Goal: Task Accomplishment & Management: Manage account settings

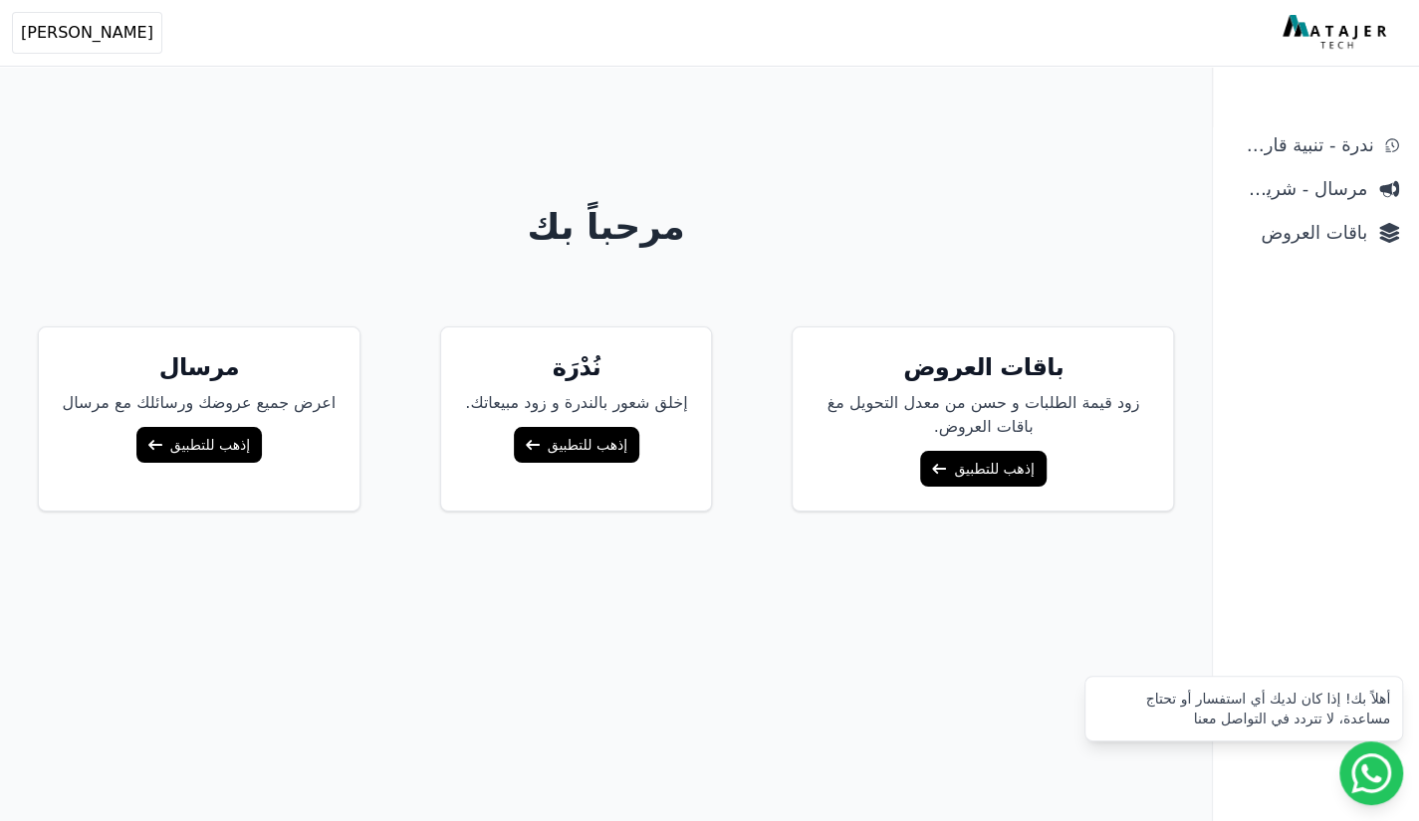
click at [1006, 474] on link "إذهب للتطبيق" at bounding box center [982, 469] width 125 height 36
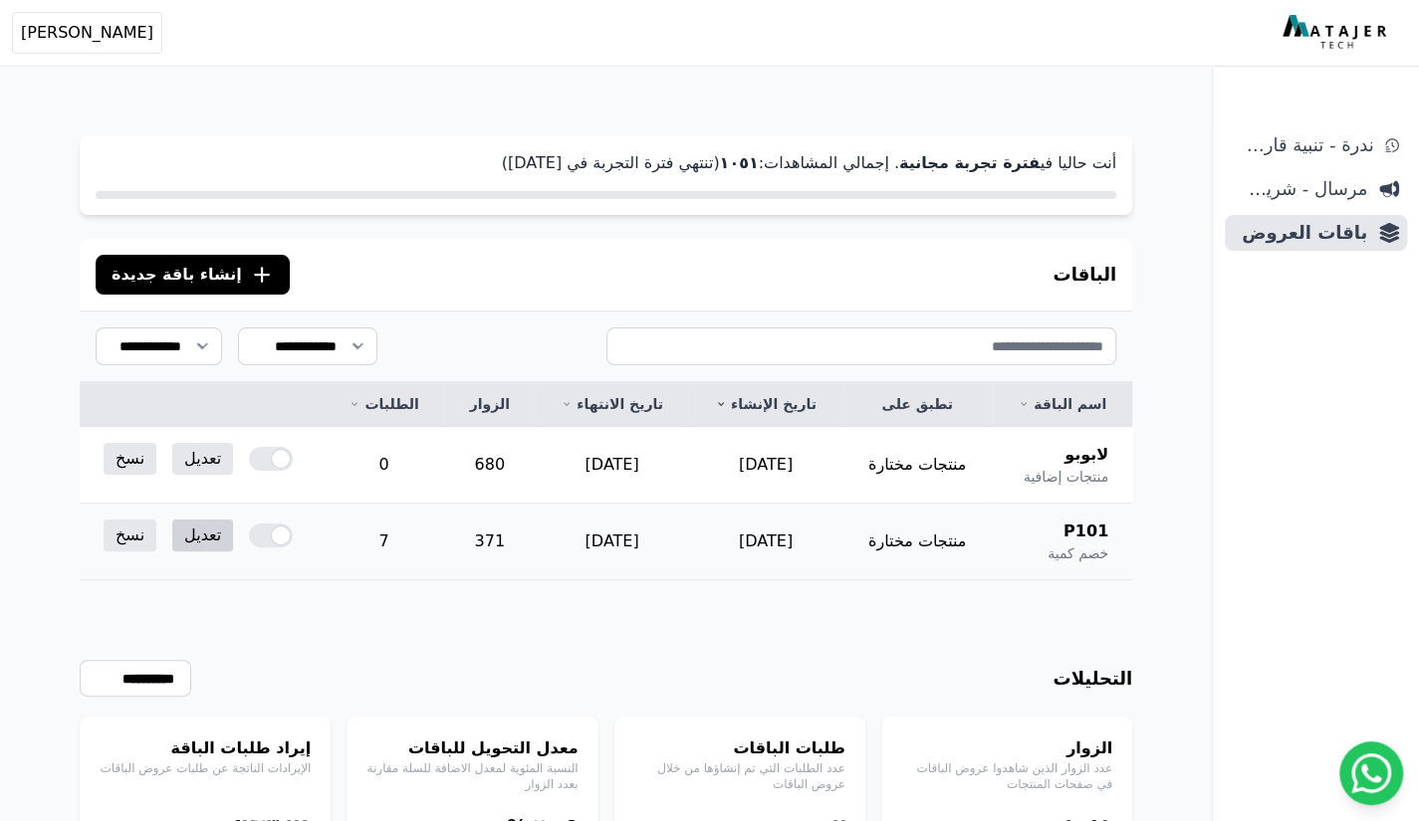
click at [203, 538] on link "تعديل" at bounding box center [202, 536] width 61 height 32
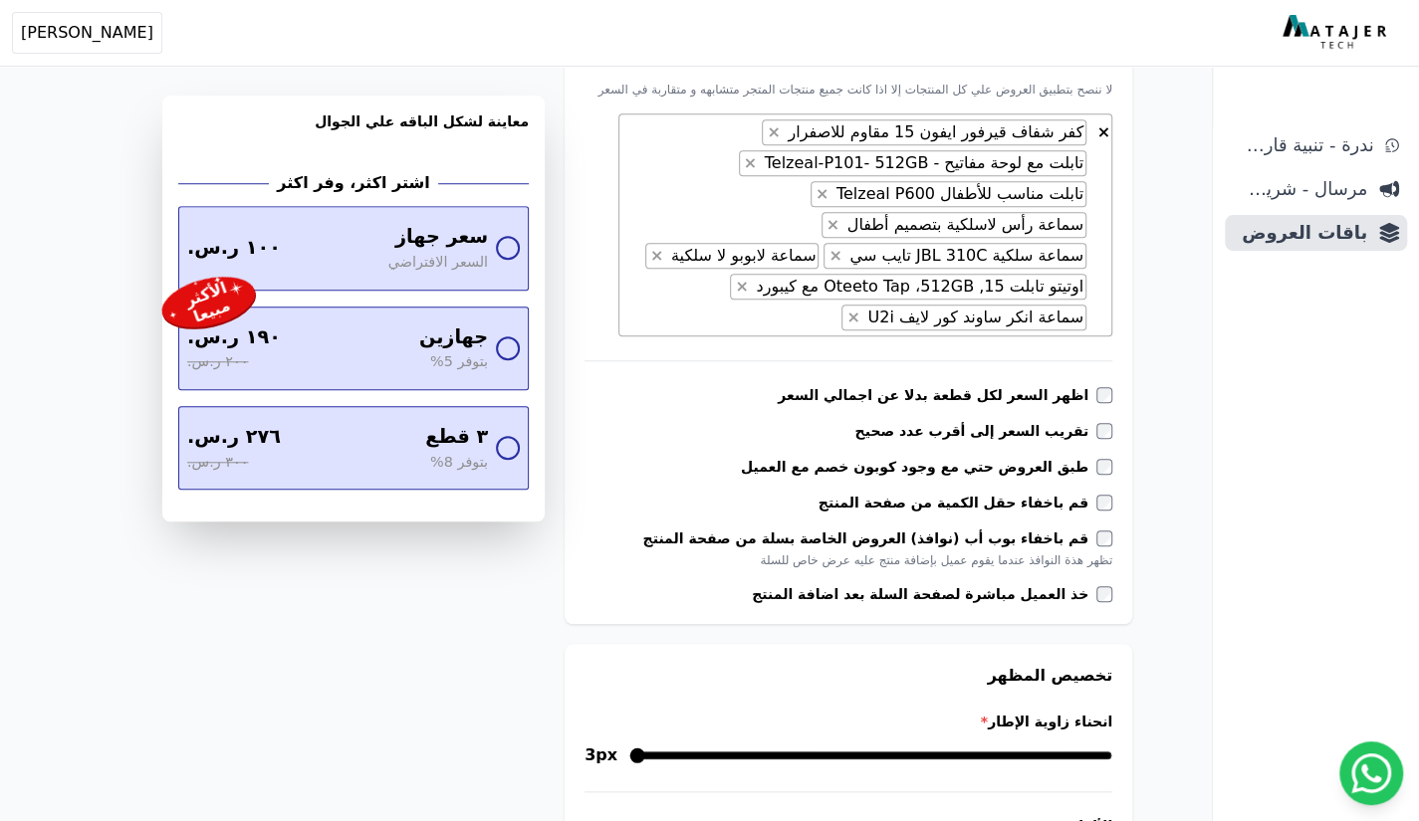
scroll to position [758, 0]
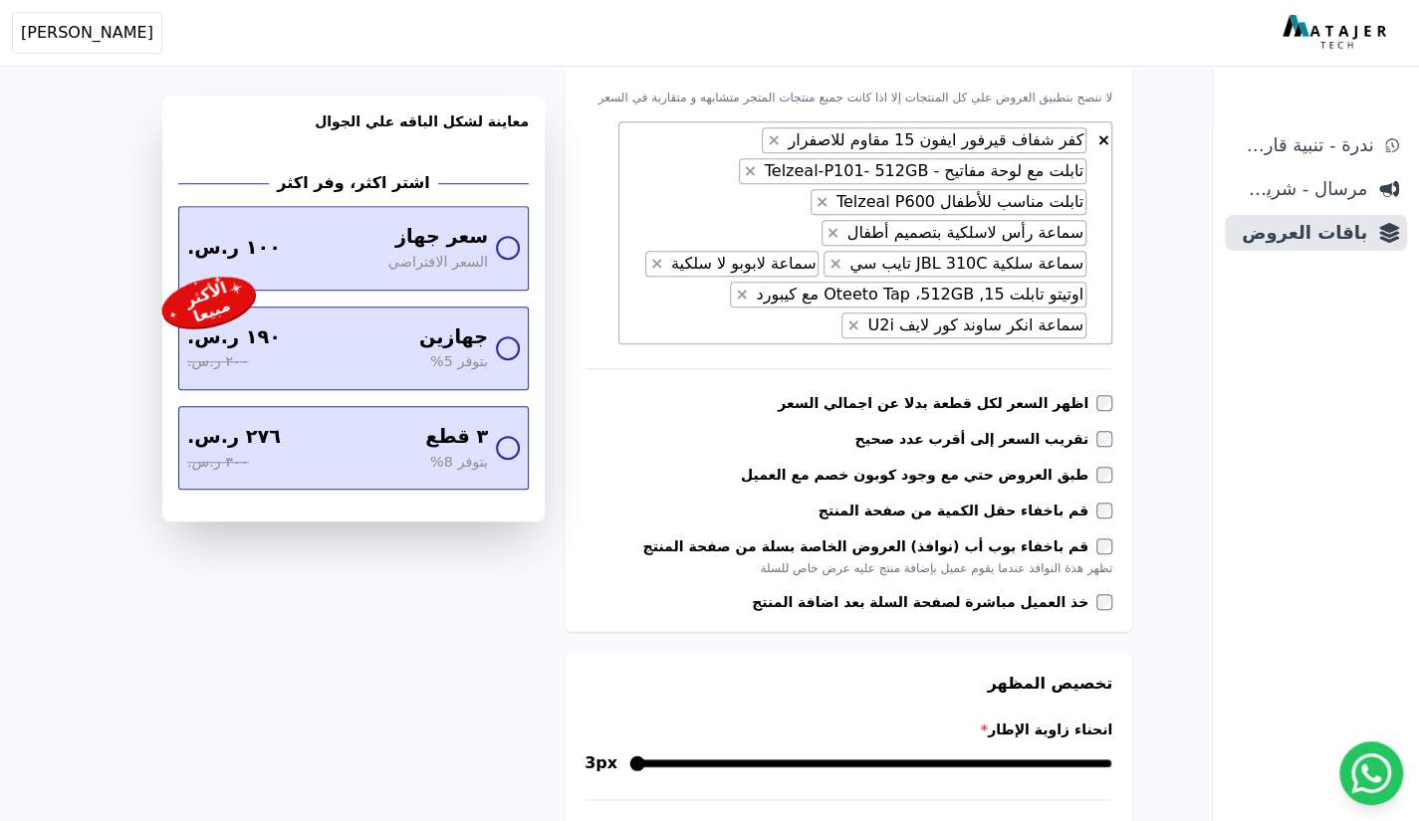
click at [669, 325] on span "× × كفر شفاف قيرفور ايفون 15 مقاوم للاصفرار × تابلت مع لوحة مفاتيح - Telzeal-P1…" at bounding box center [865, 232] width 494 height 223
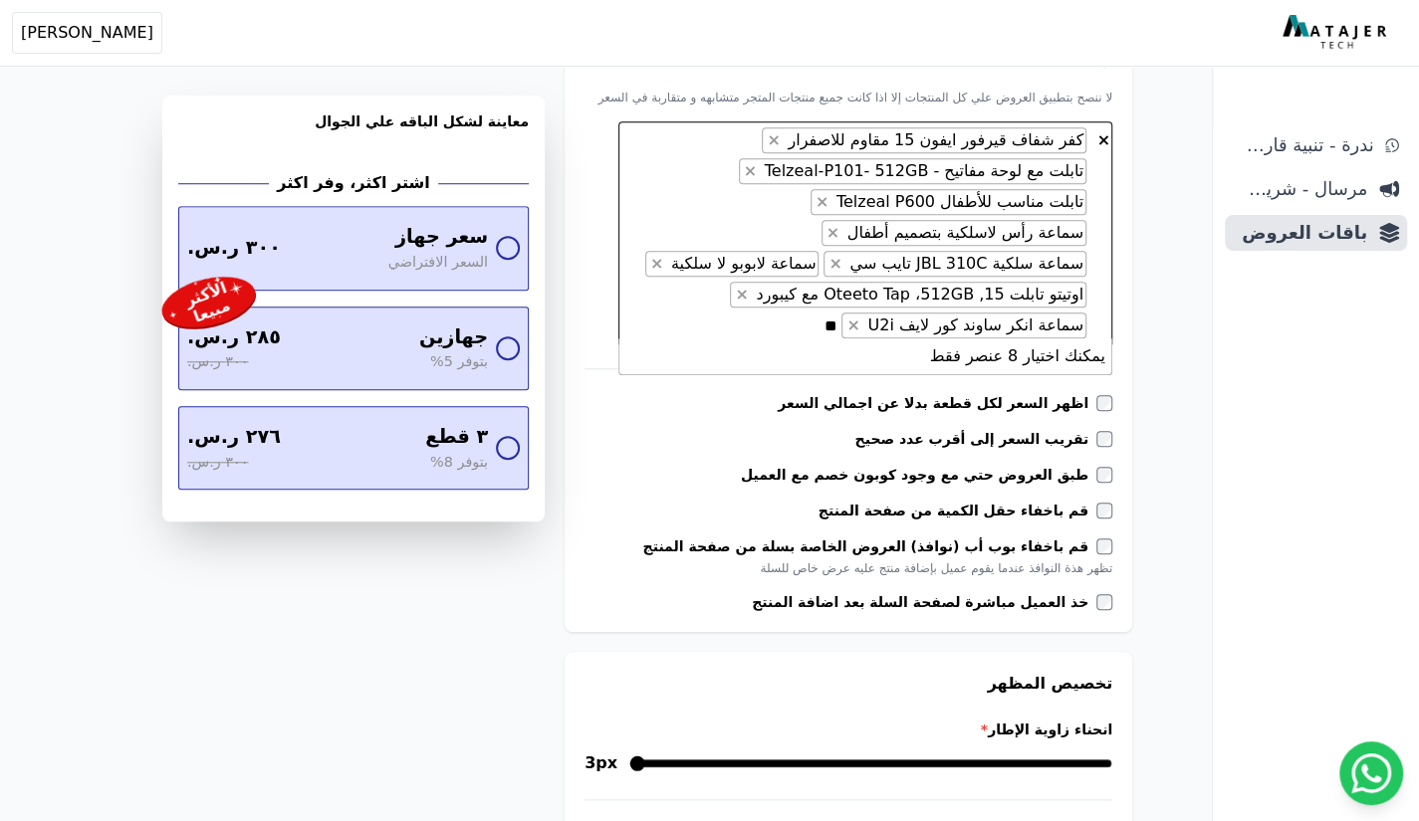
type textarea "*"
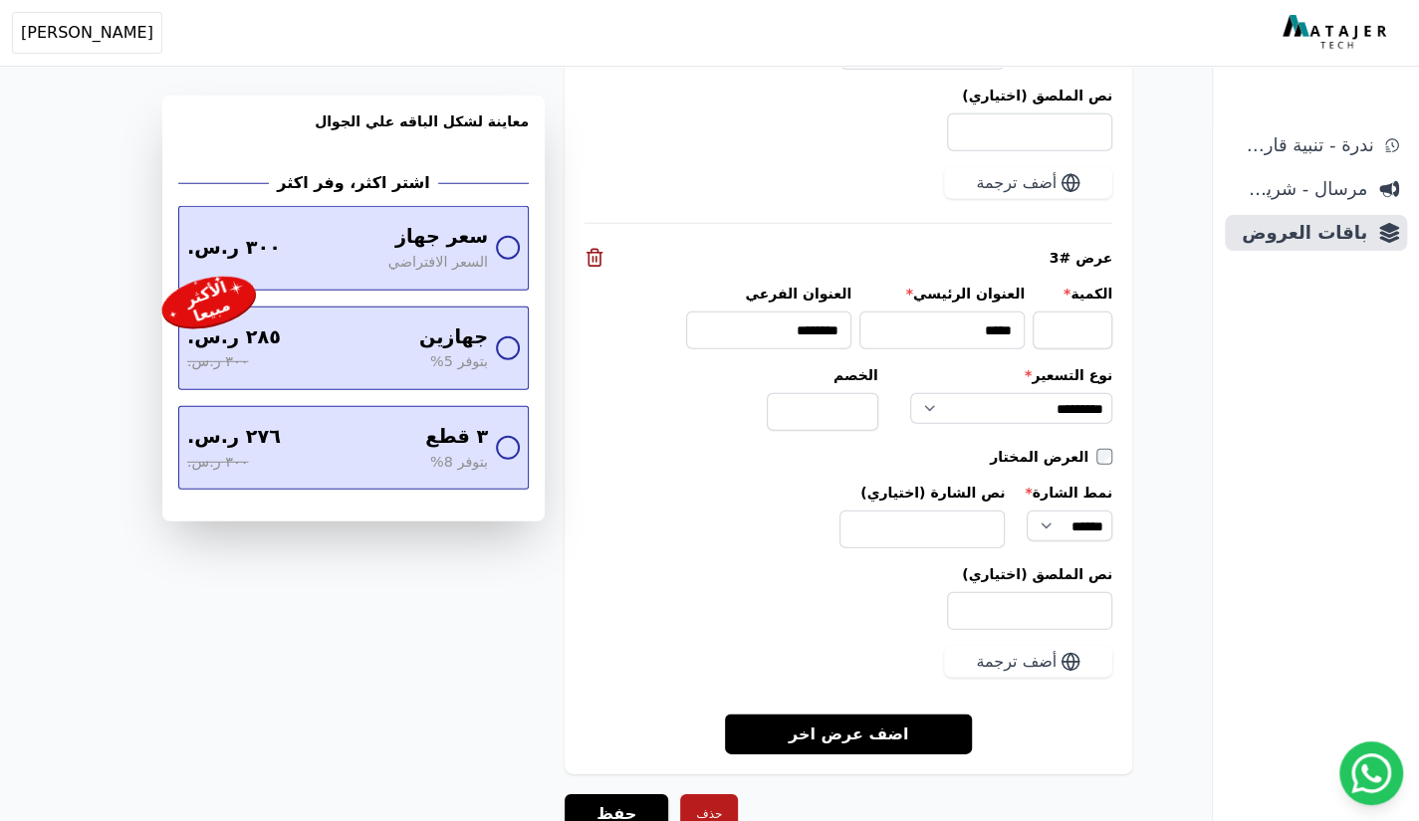
scroll to position [2988, 0]
click at [620, 794] on button "حفظ" at bounding box center [617, 814] width 104 height 40
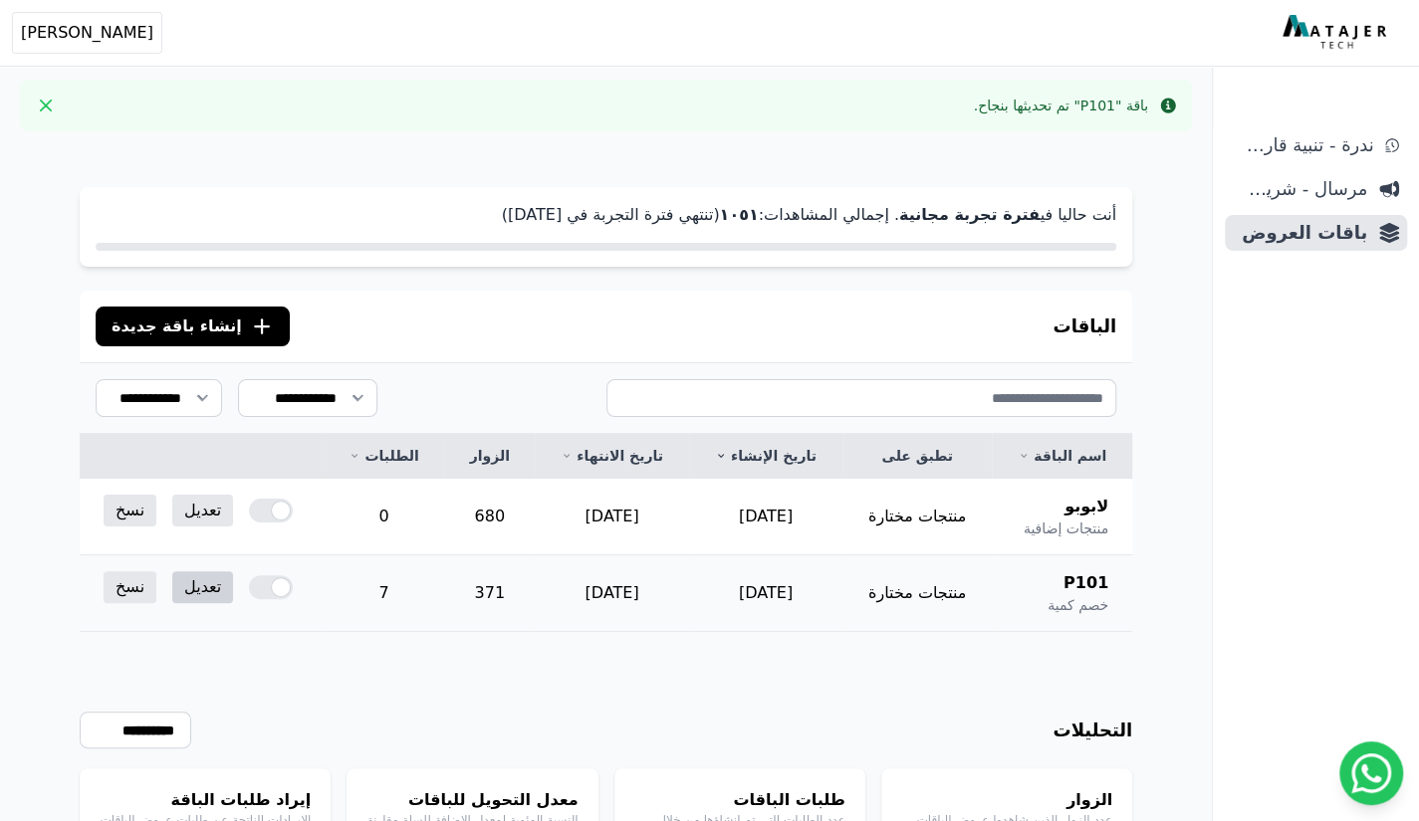
click at [193, 588] on link "تعديل" at bounding box center [202, 587] width 61 height 32
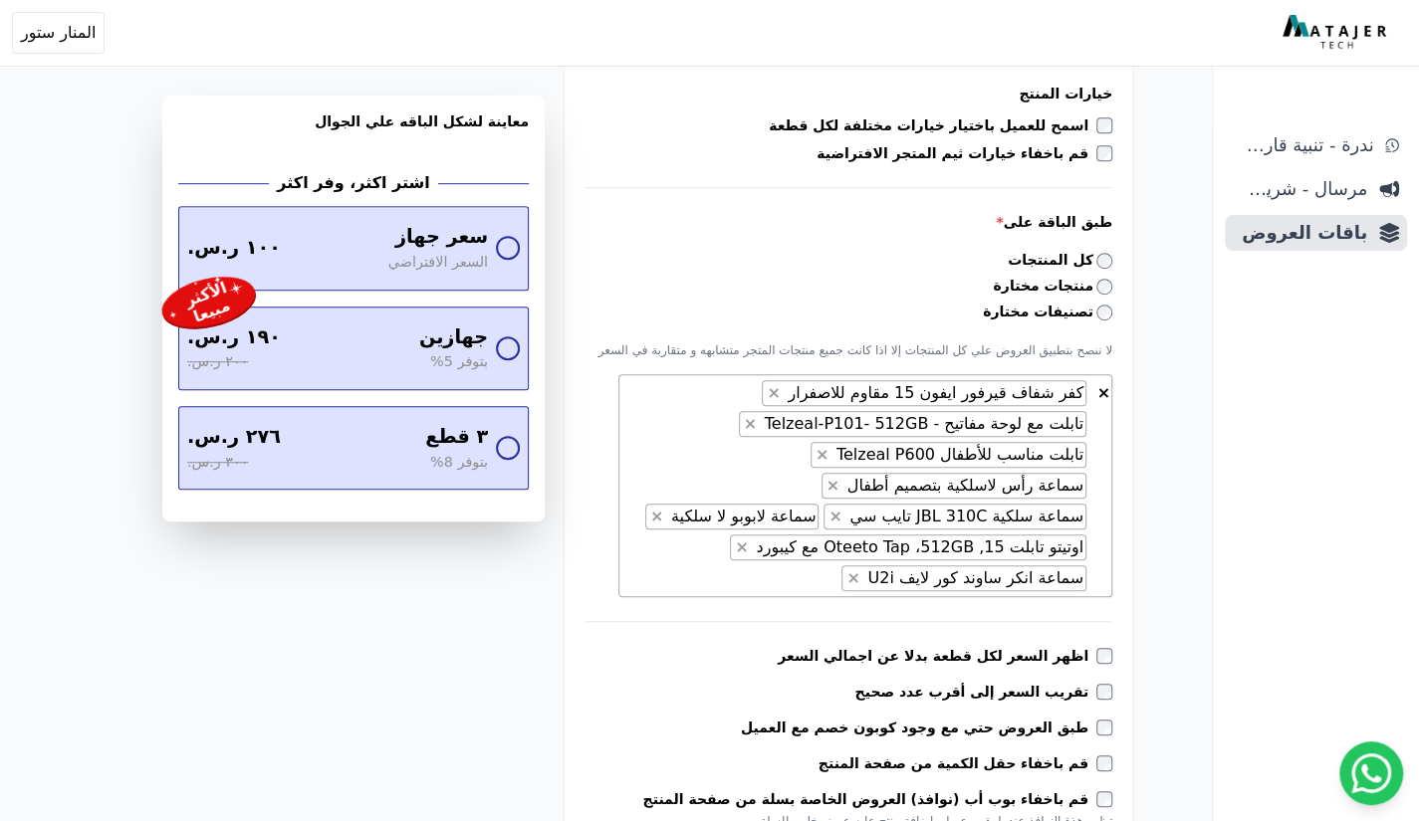
scroll to position [590, 0]
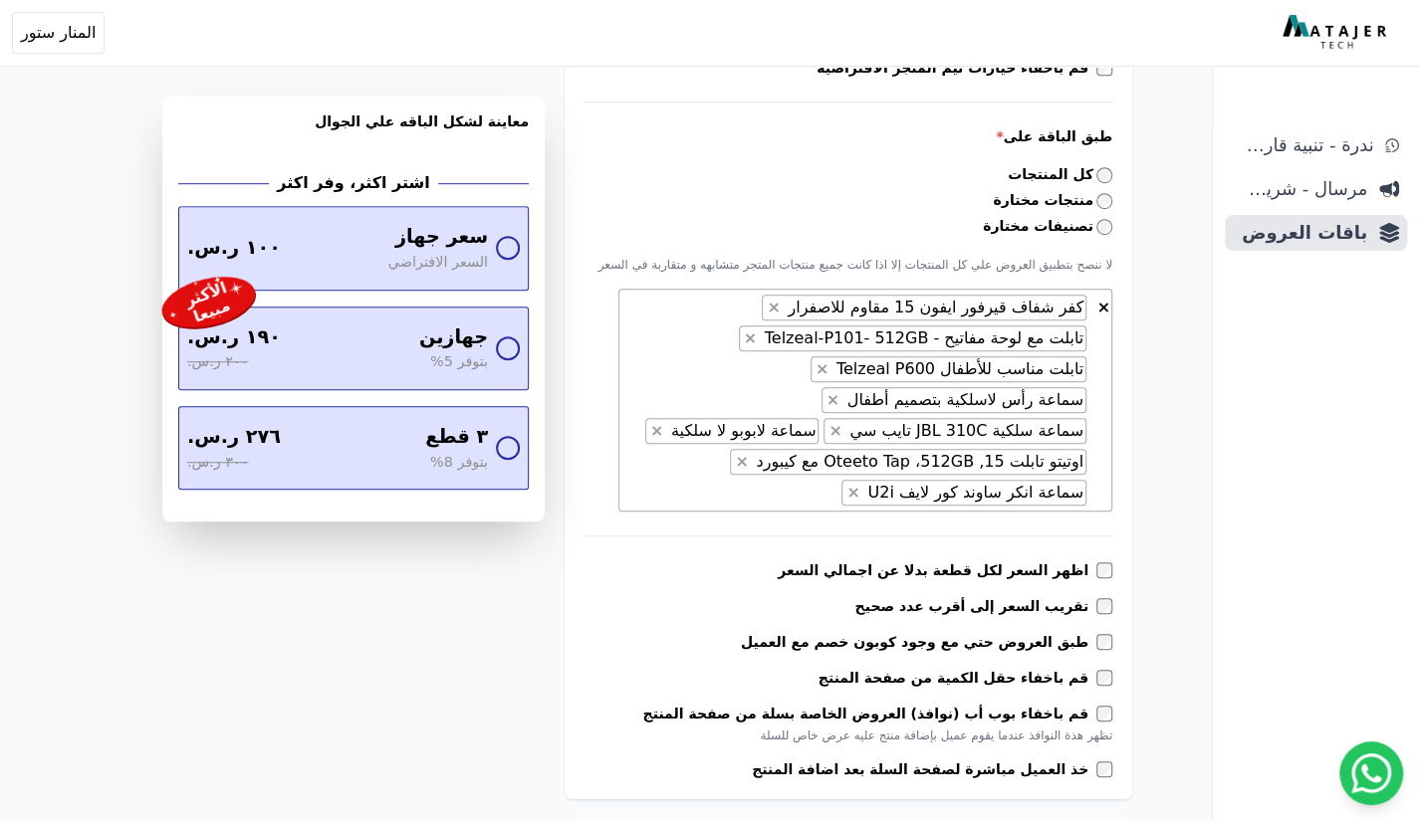
click at [708, 487] on span "× × كفر شفاف قيرفور ايفون 15 مقاوم للاصفرار × تابلت مع لوحة مفاتيح - Telzeal-P1…" at bounding box center [865, 400] width 494 height 223
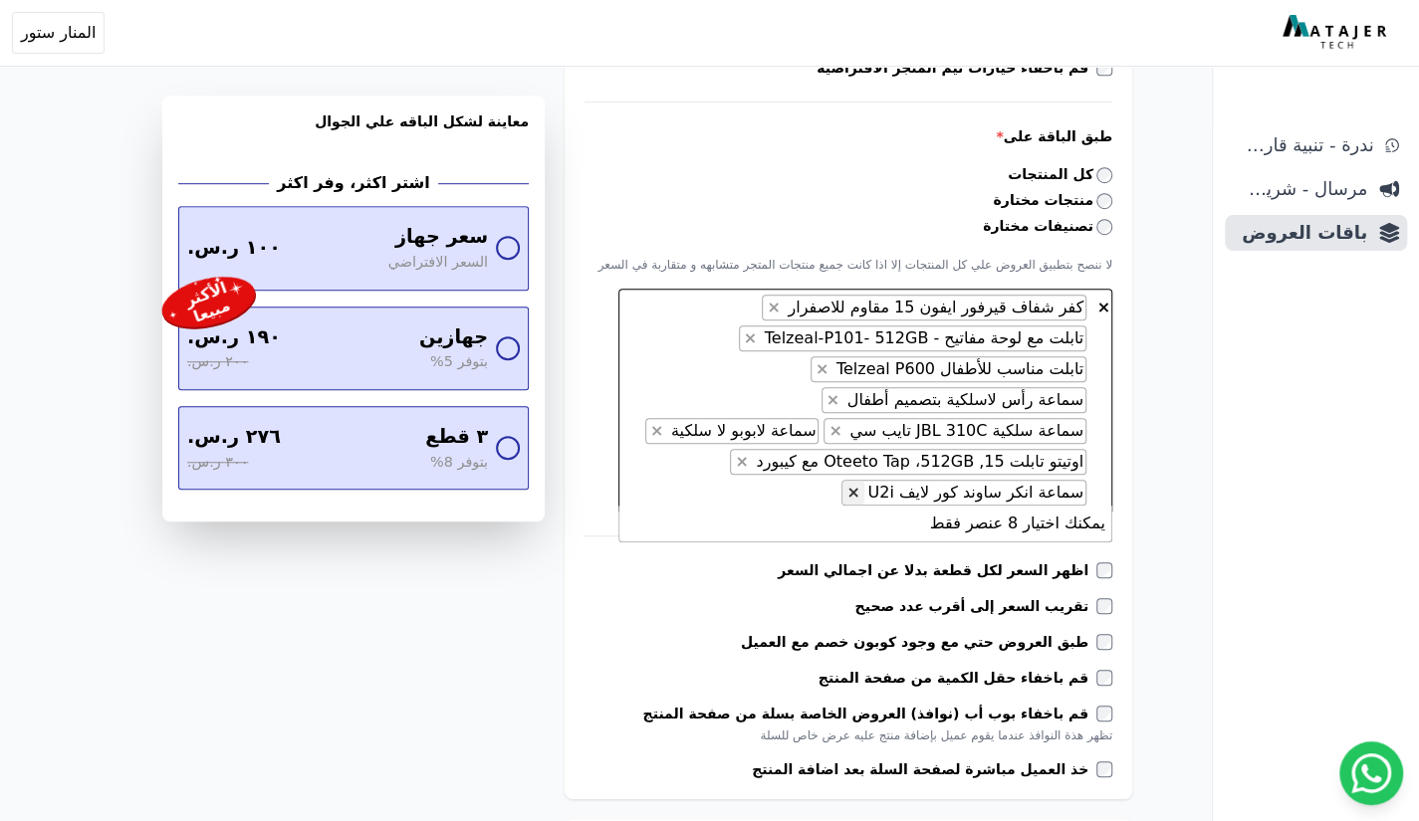
click at [859, 497] on span "×" at bounding box center [852, 492] width 13 height 19
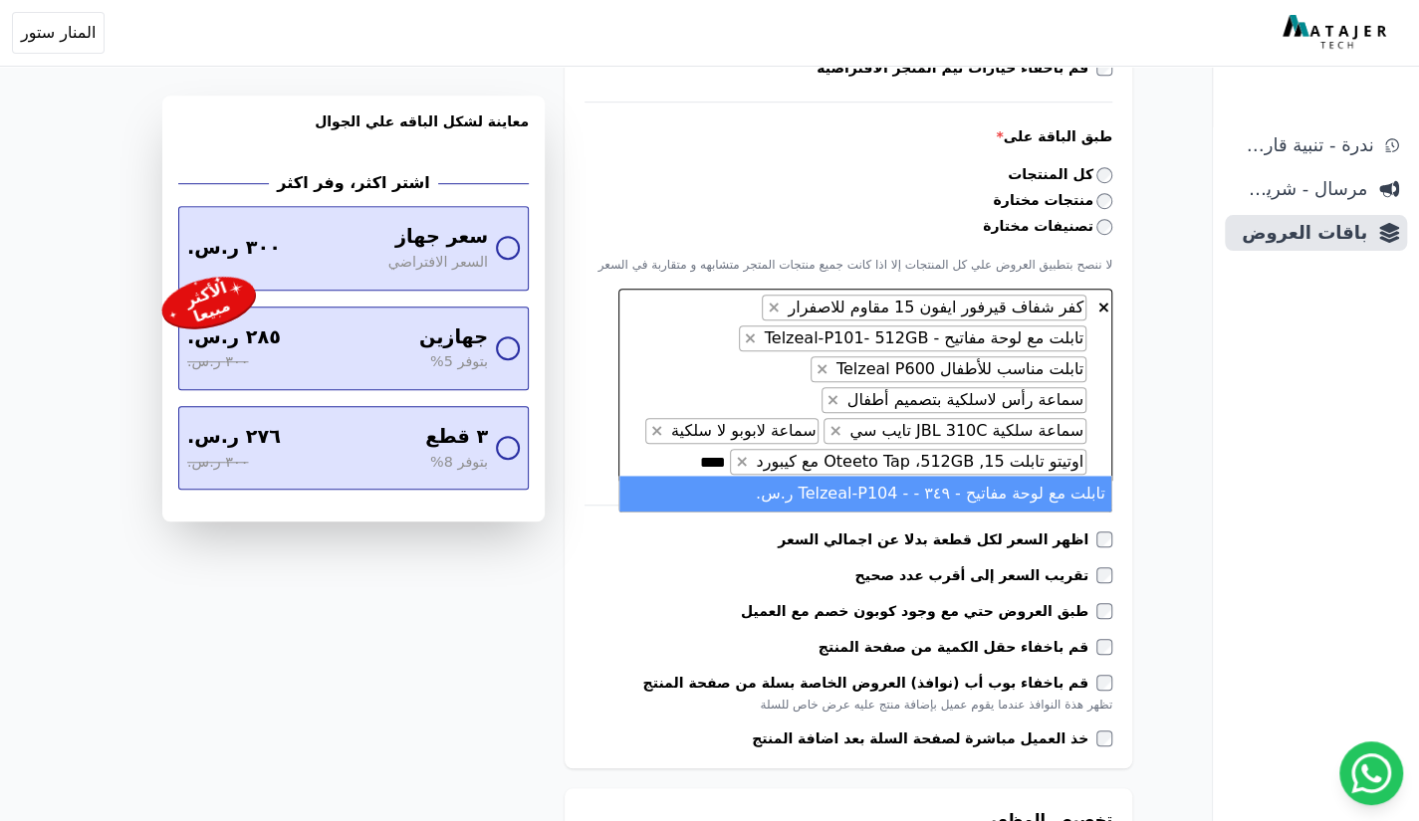
type textarea "****"
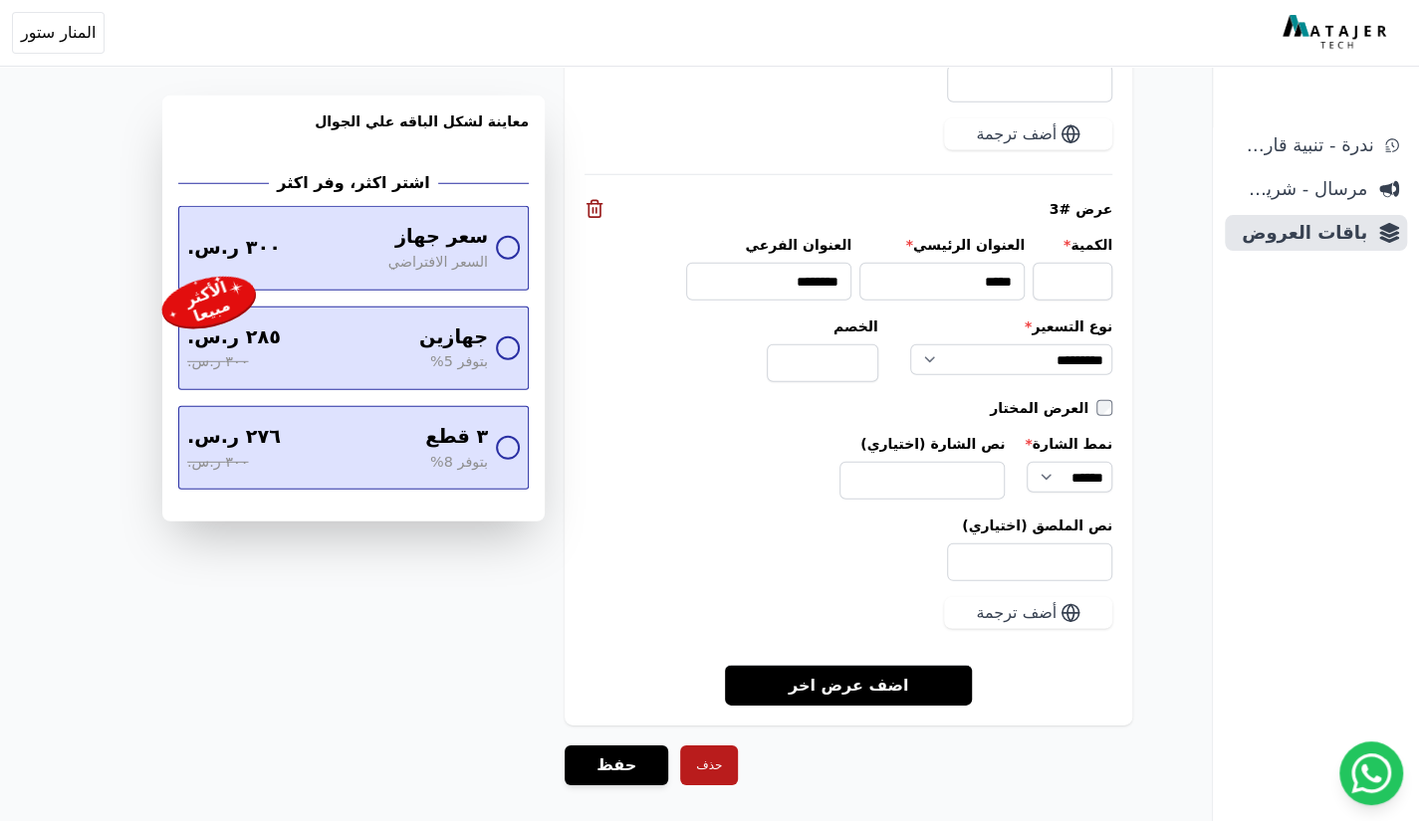
scroll to position [3100, 0]
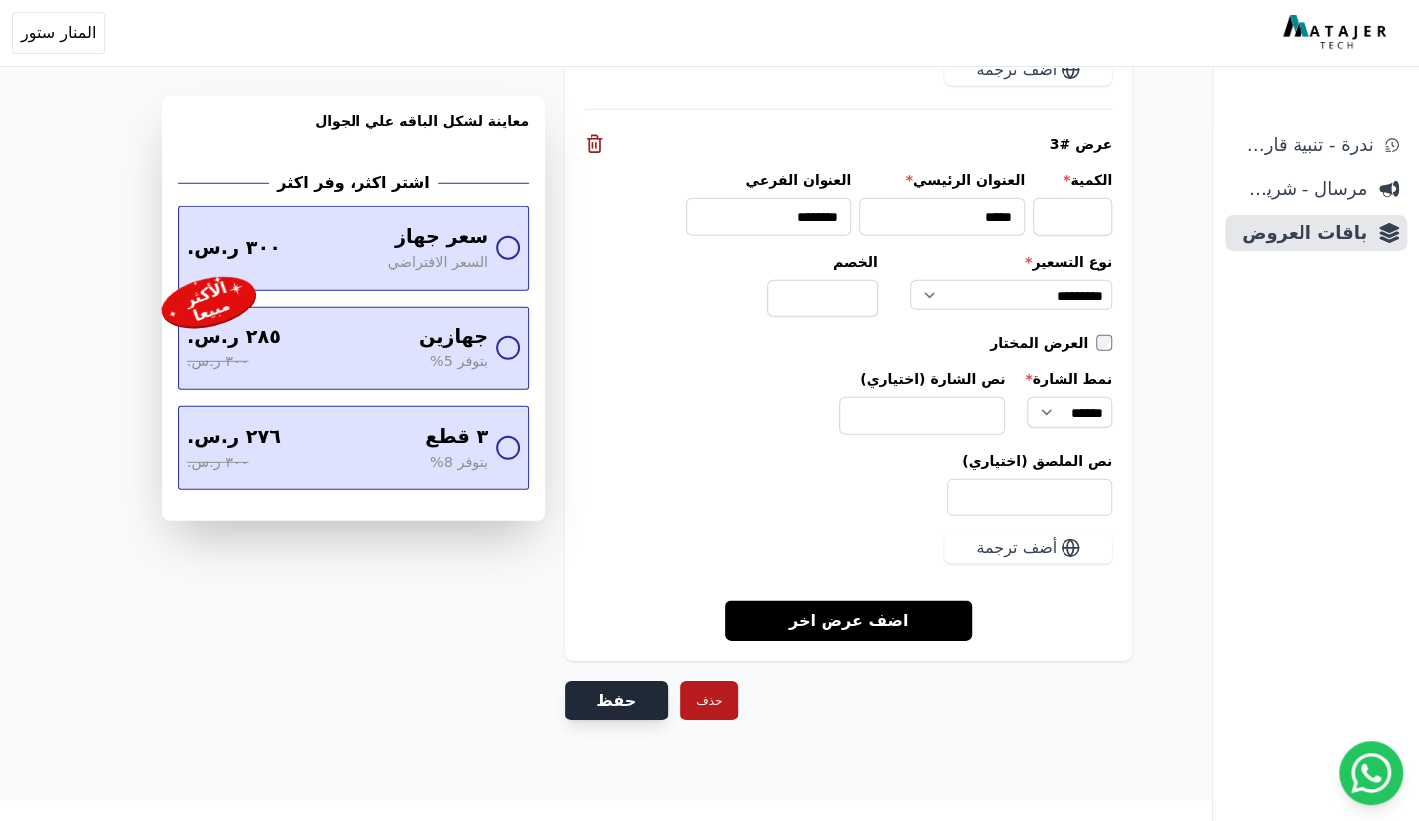
click at [610, 683] on button "حفظ" at bounding box center [617, 701] width 104 height 40
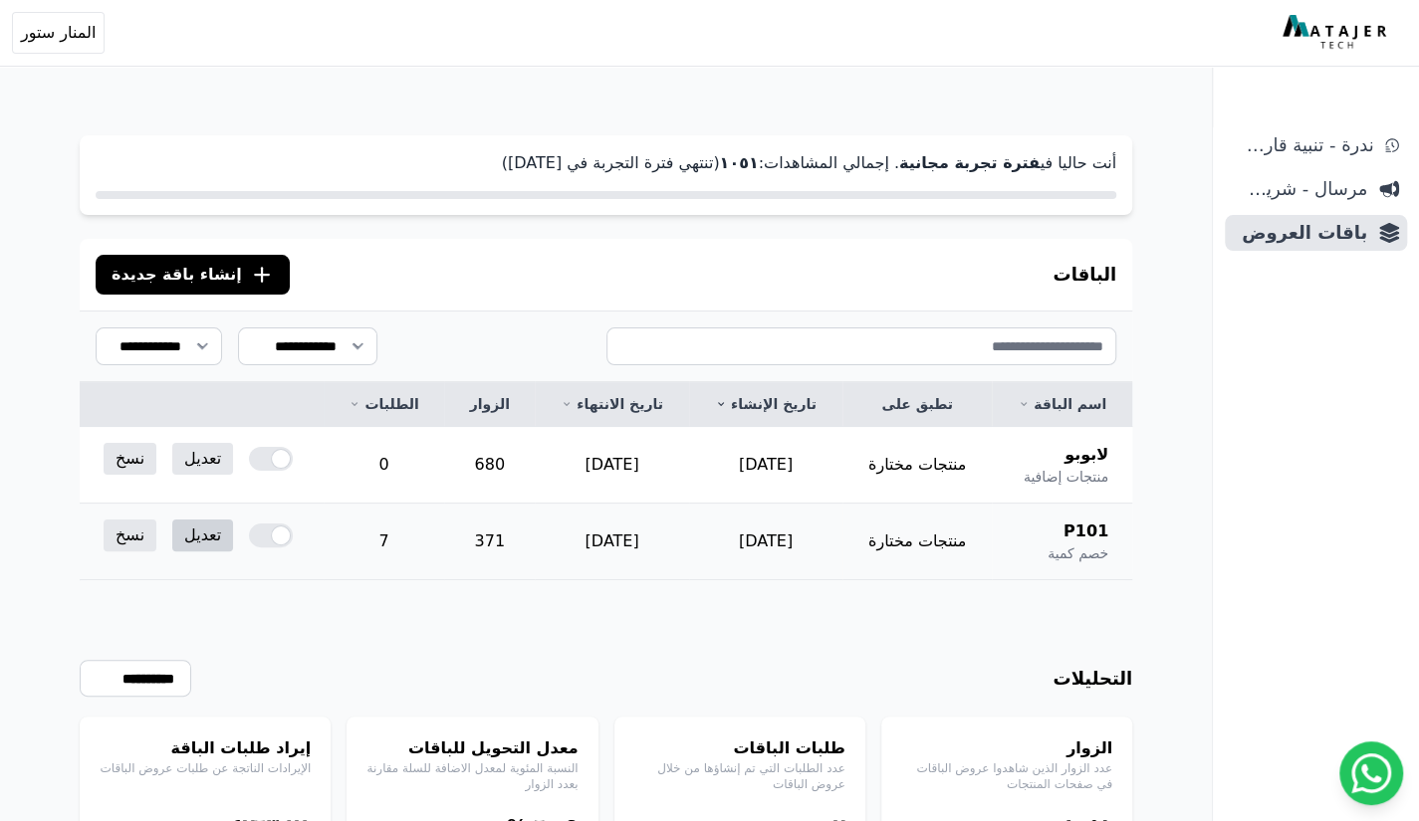
click at [189, 544] on link "تعديل" at bounding box center [202, 536] width 61 height 32
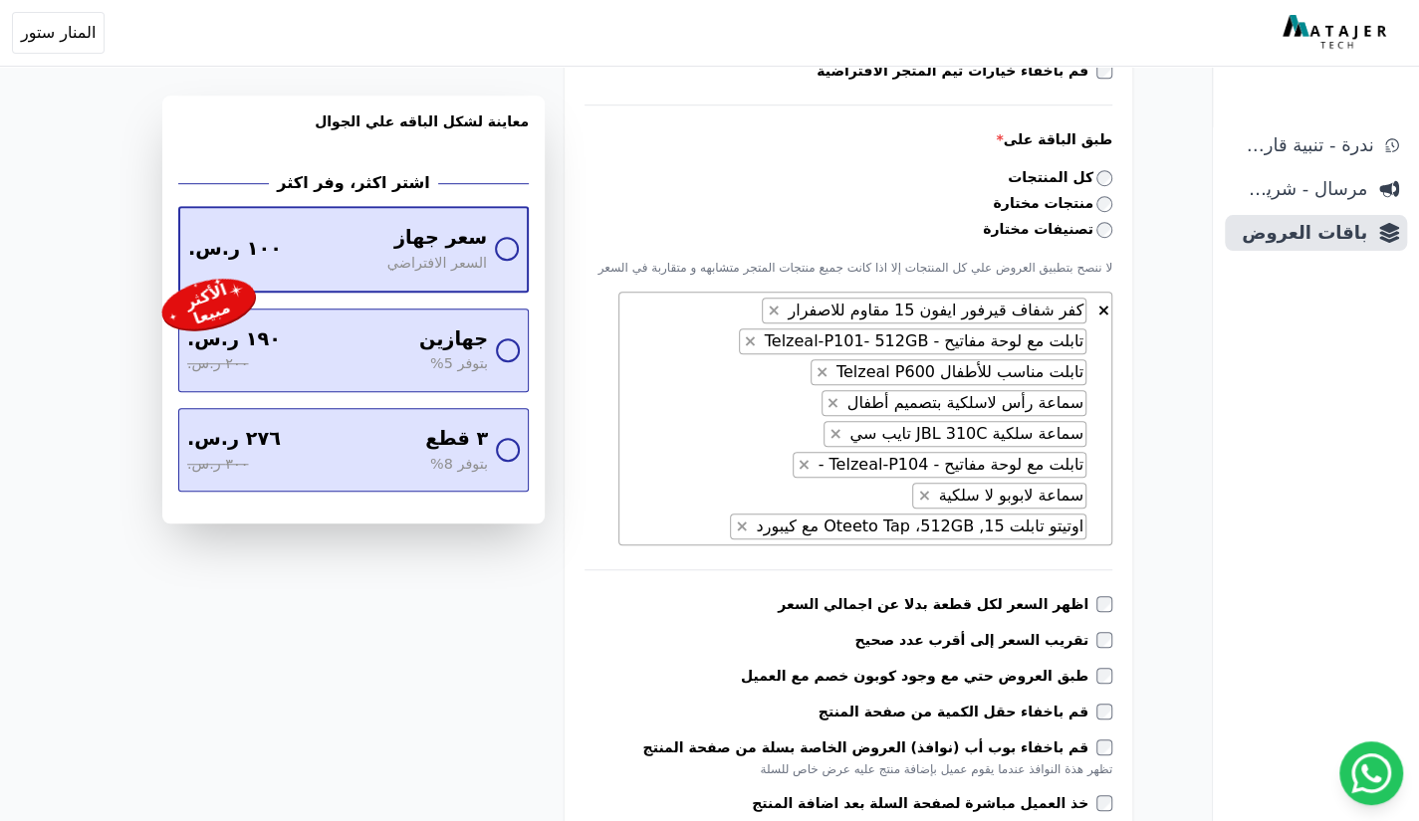
scroll to position [730, 0]
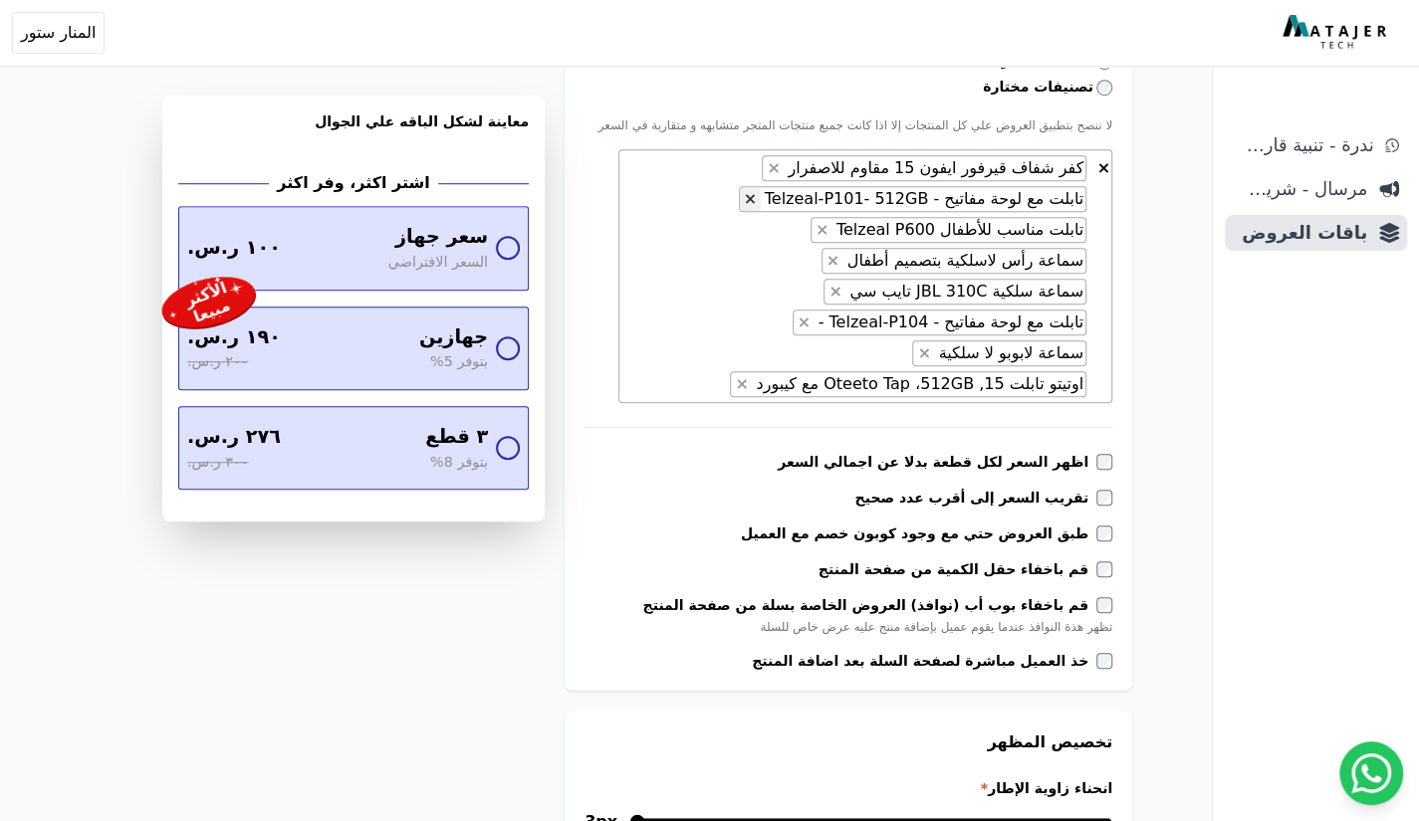
click at [757, 205] on span "×" at bounding box center [750, 198] width 13 height 19
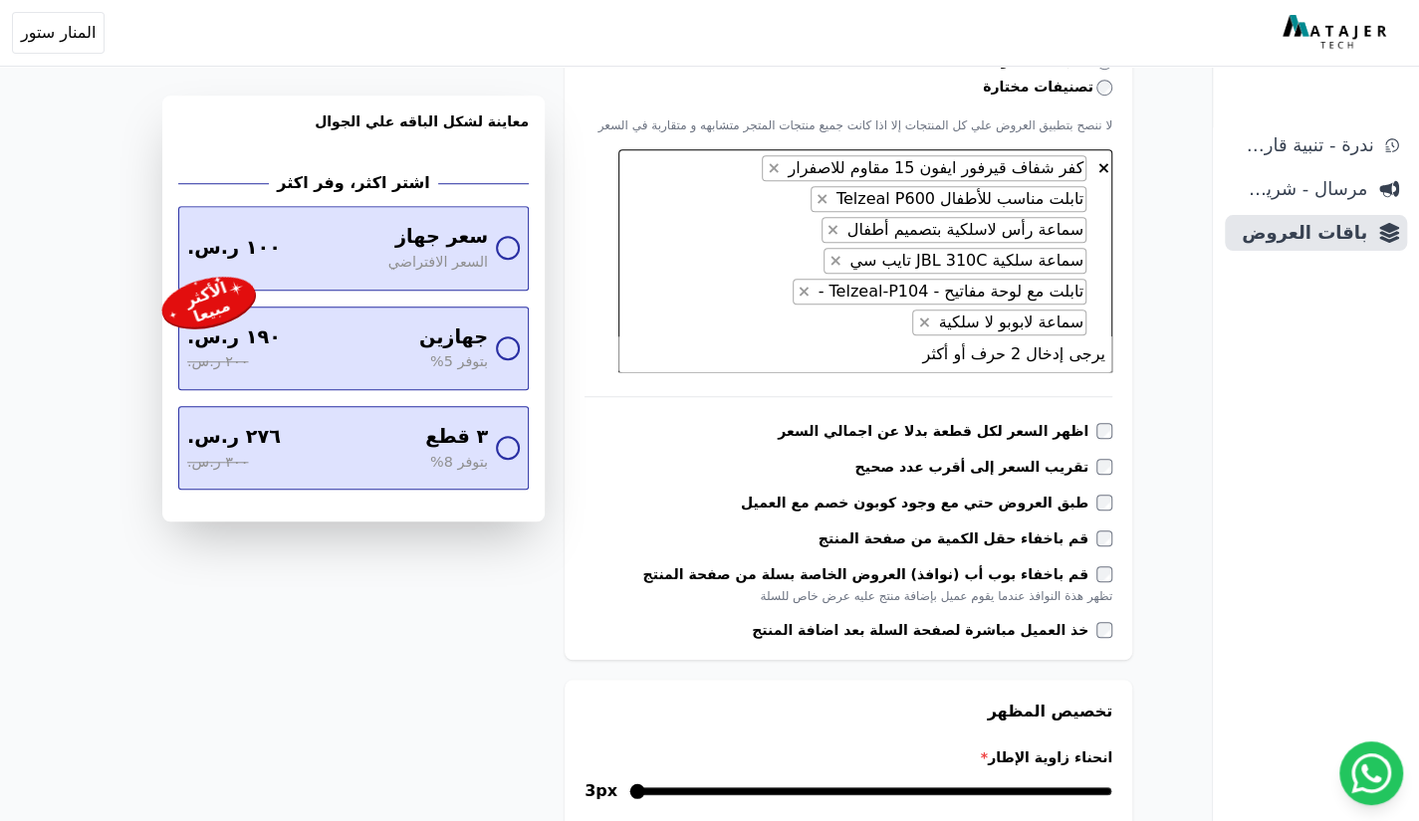
click at [749, 219] on span "× × كفر شفاف قيرفور ايفون 15 مقاوم للاصفرار × تابلت مناسب للأطفال Telzeal P600 …" at bounding box center [865, 260] width 494 height 223
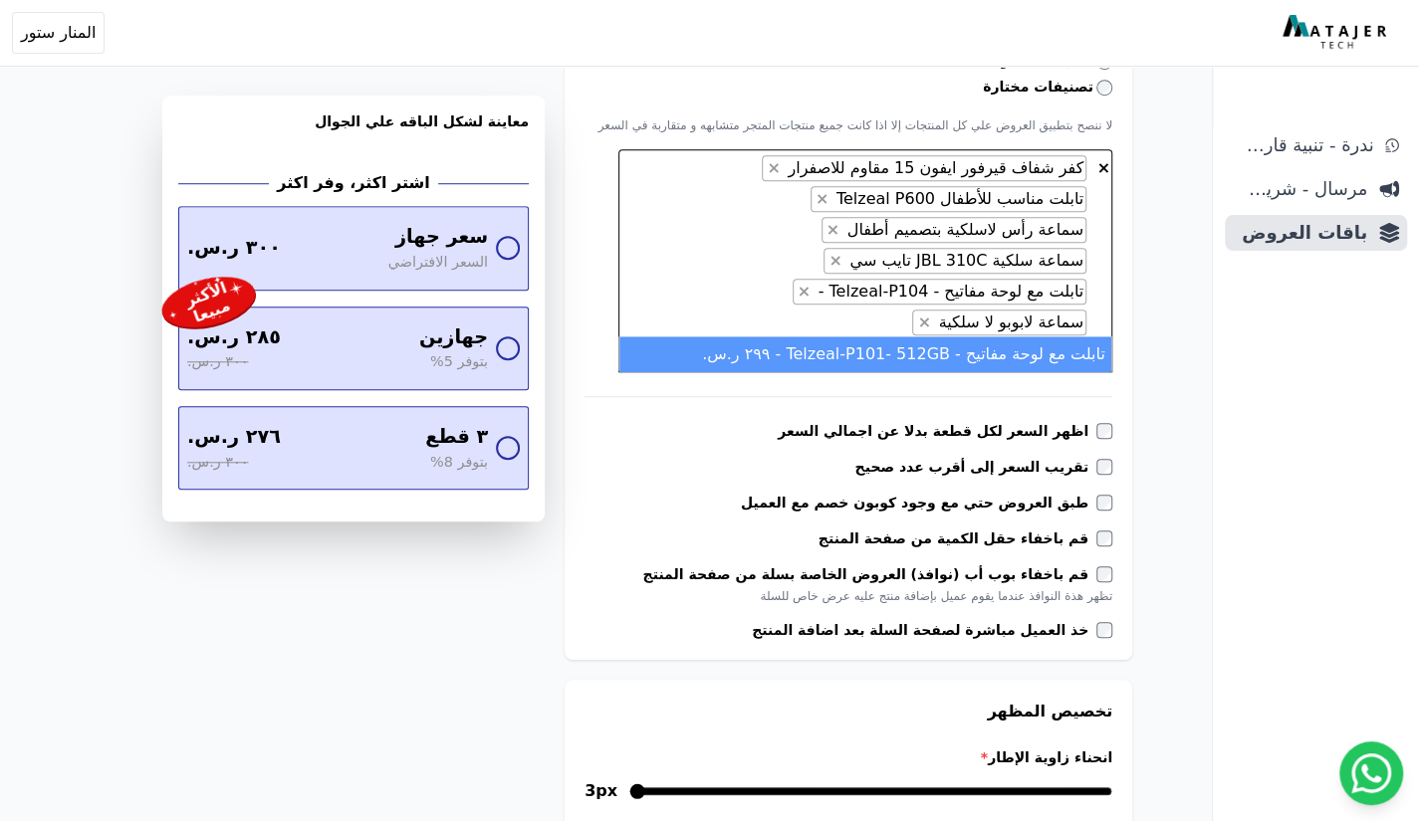
type textarea "****"
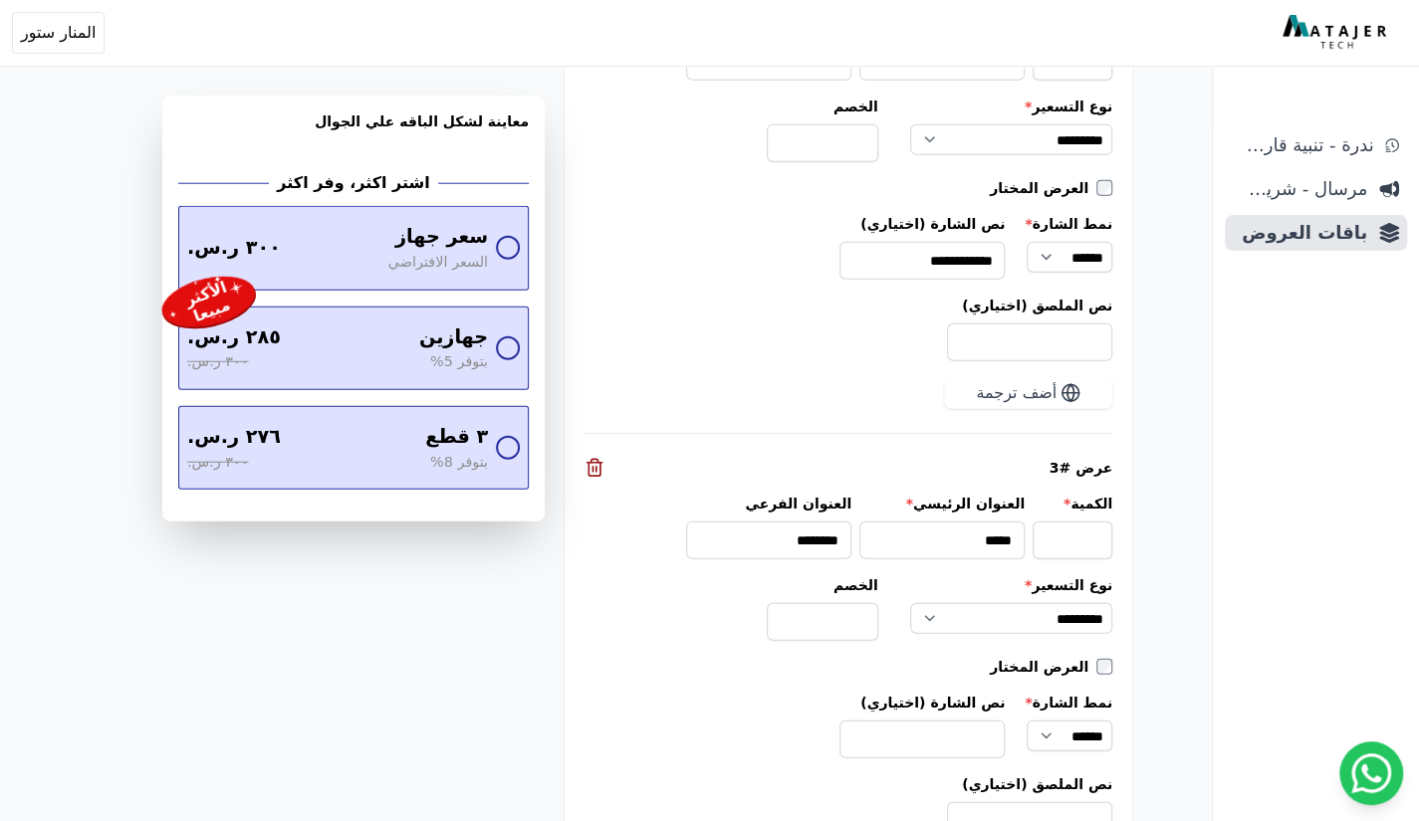
scroll to position [3100, 0]
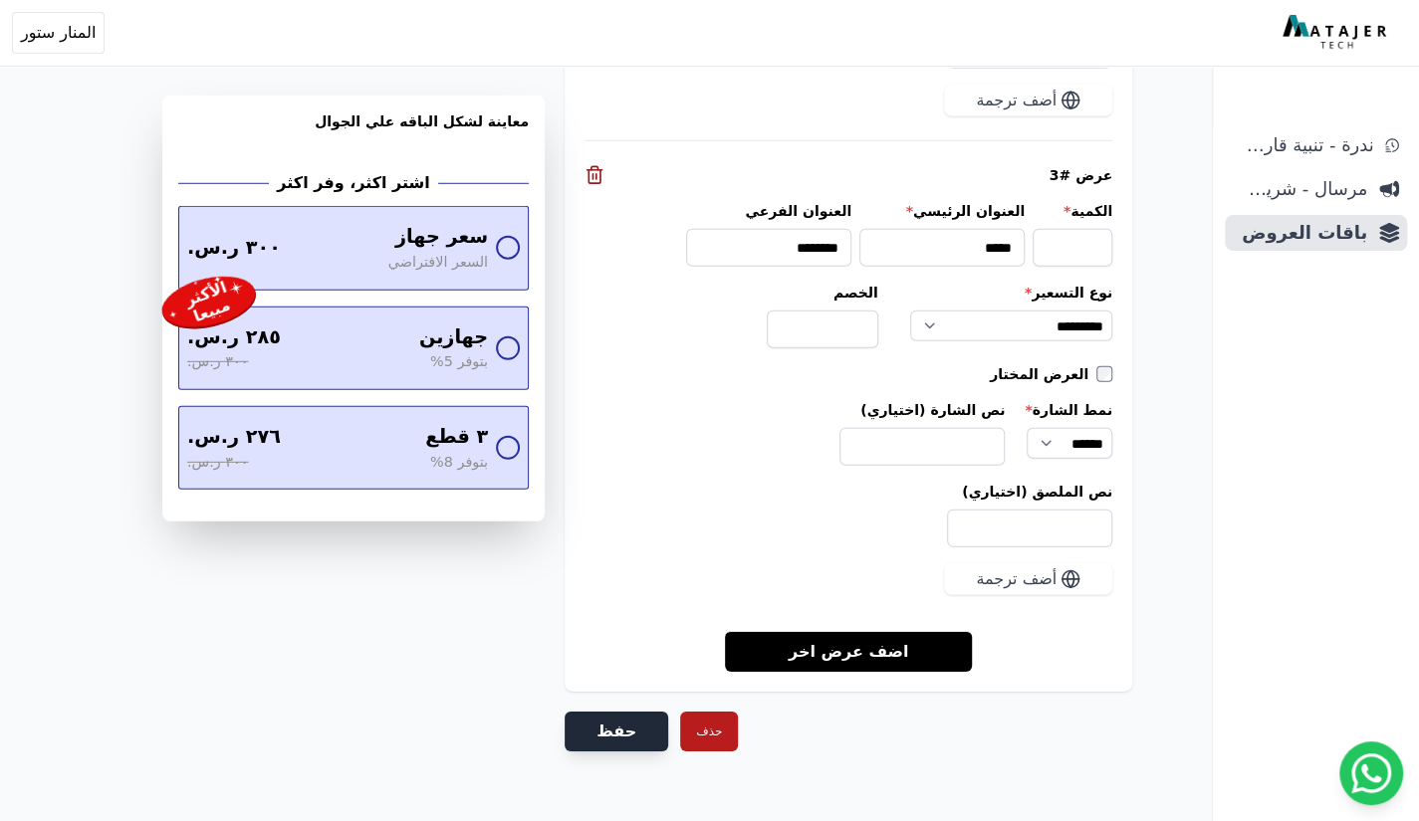
click at [621, 712] on button "حفظ" at bounding box center [617, 732] width 104 height 40
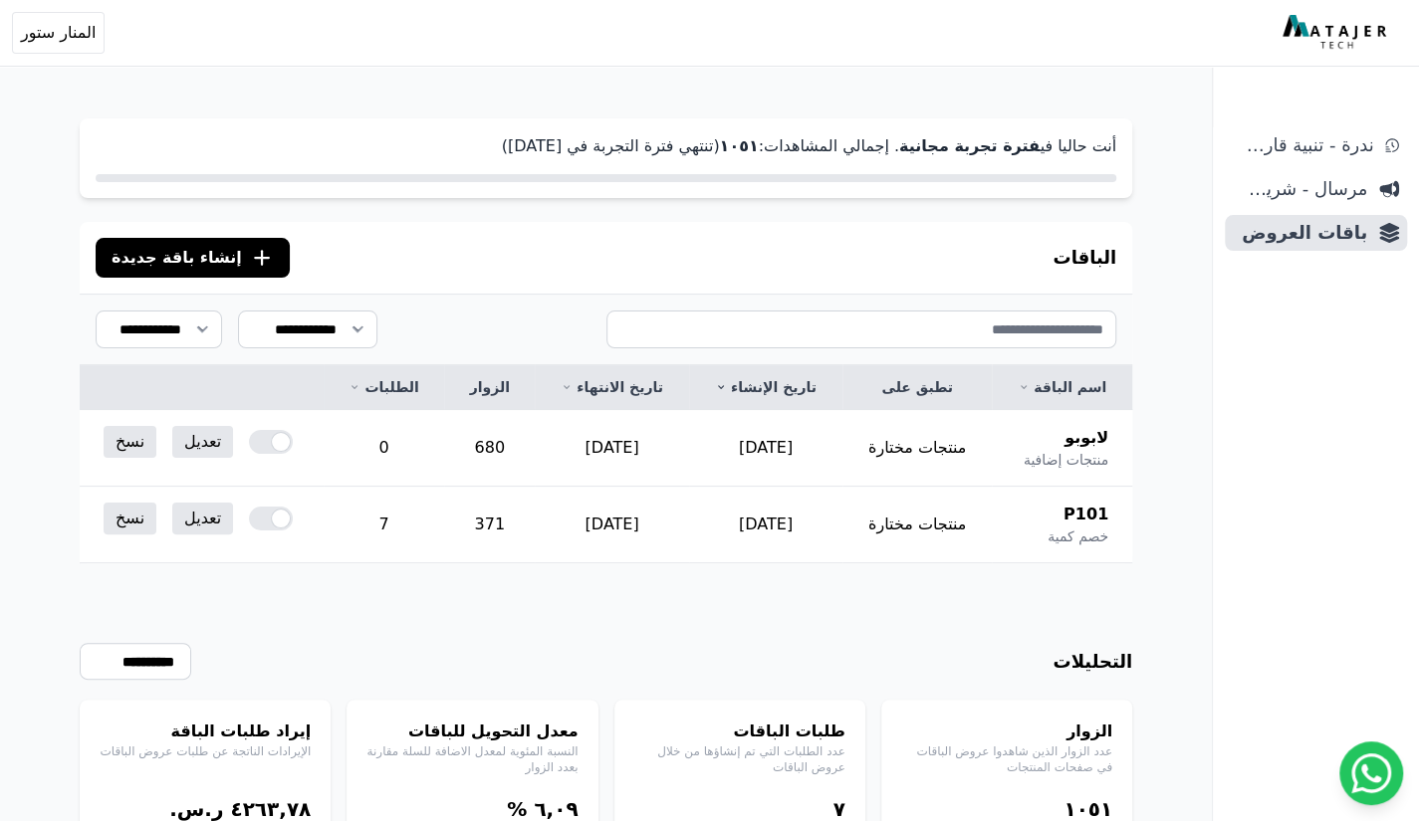
scroll to position [151, 0]
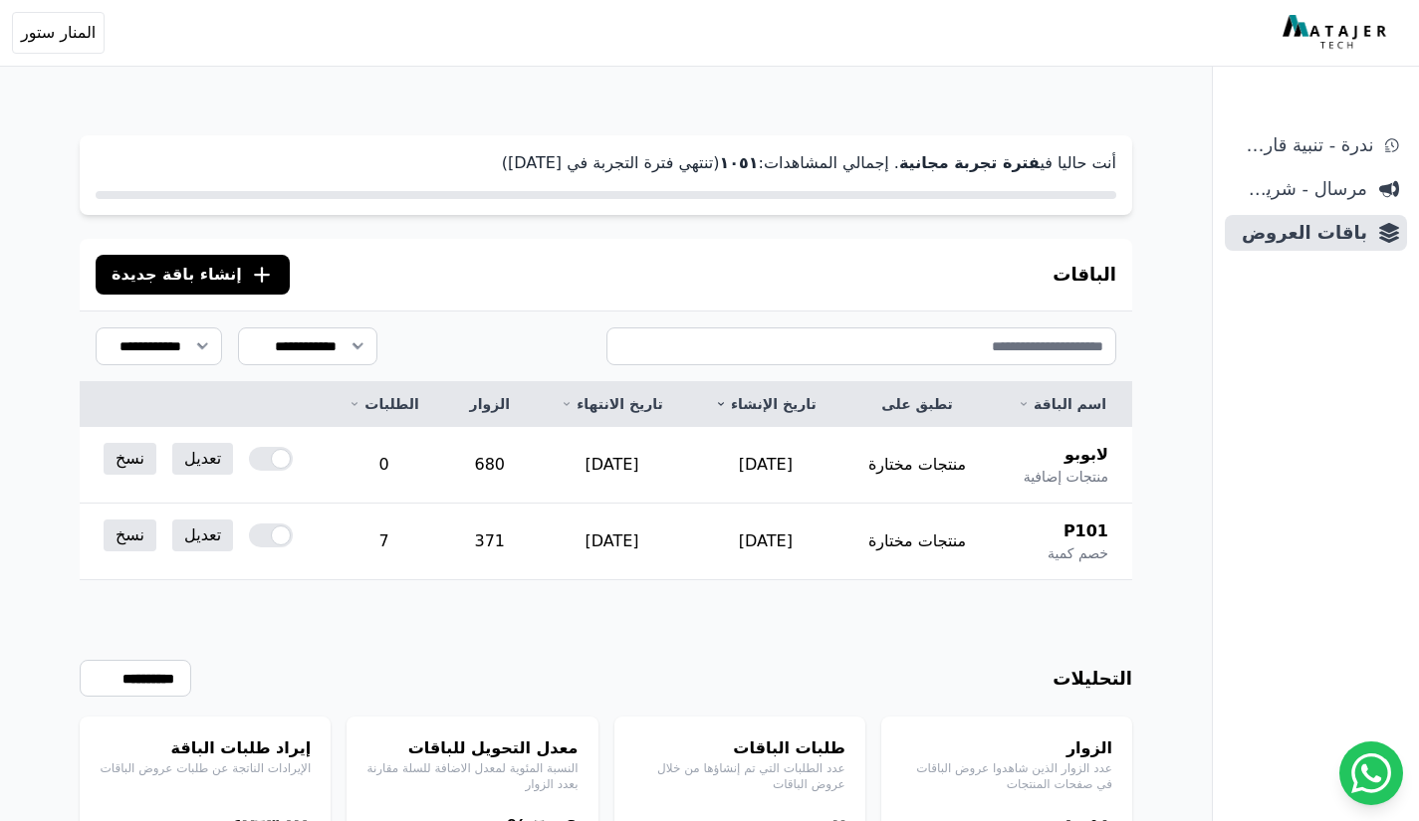
scroll to position [96, 0]
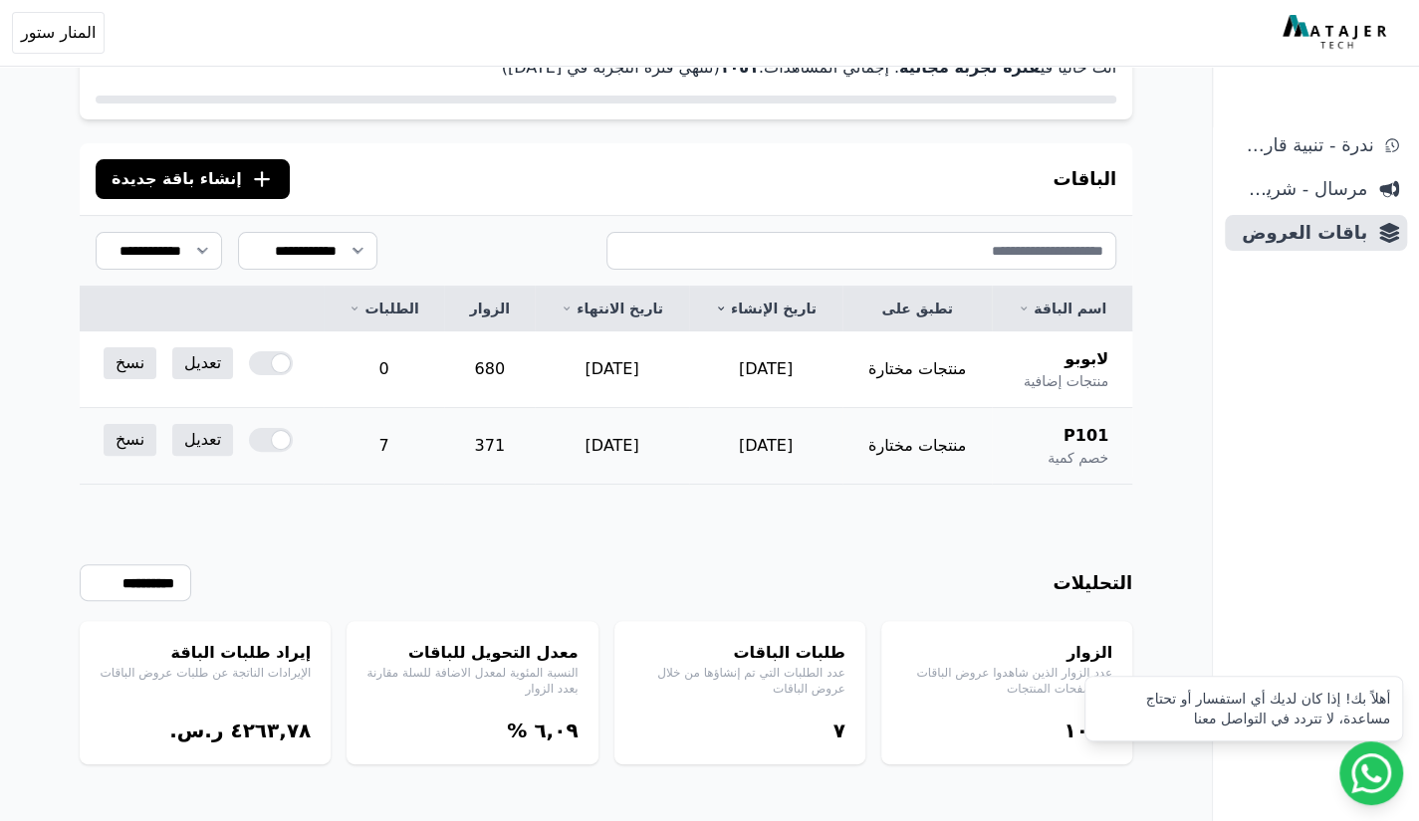
click at [274, 439] on div at bounding box center [271, 440] width 44 height 24
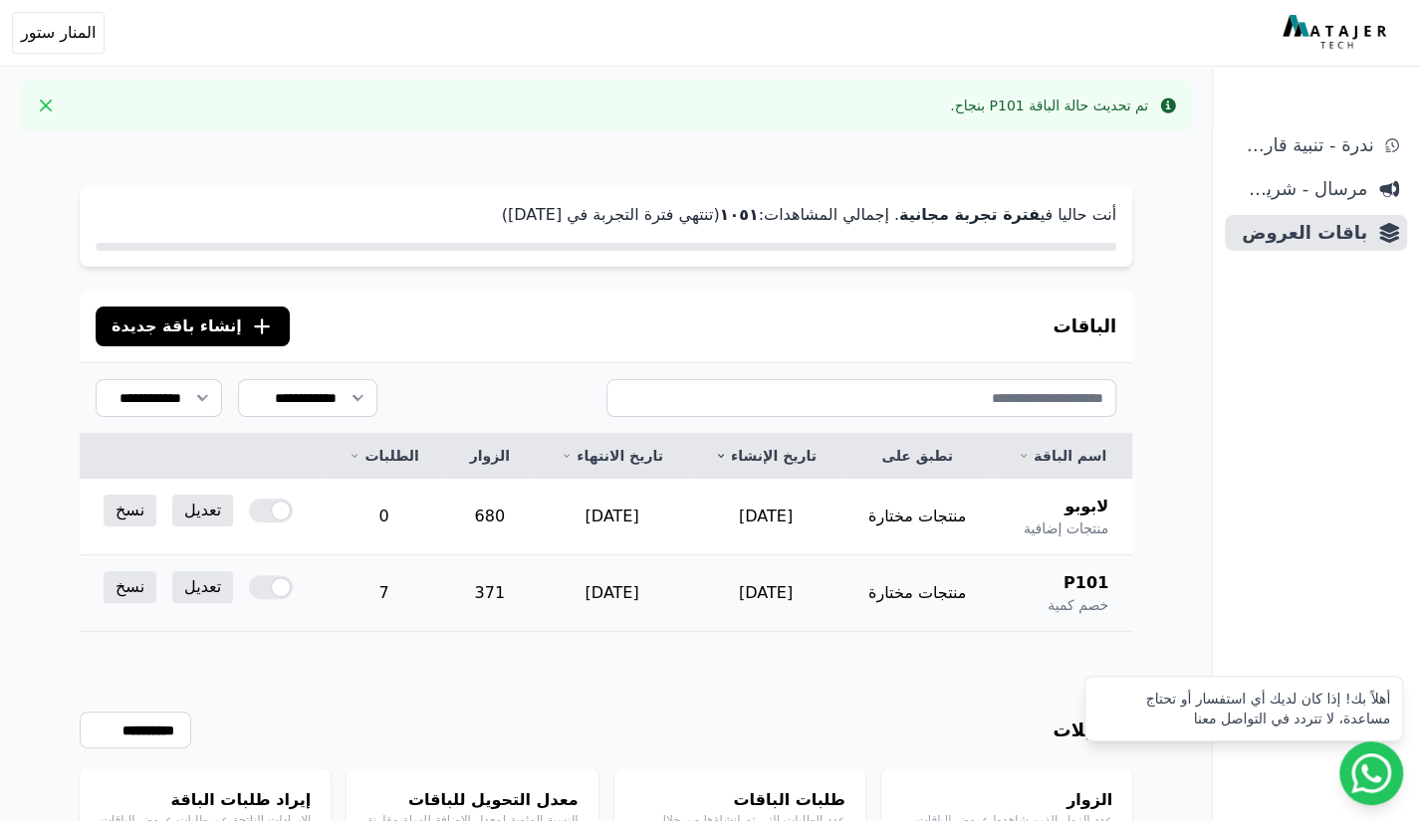
click at [279, 595] on div at bounding box center [271, 587] width 44 height 24
click at [1027, 576] on div "P101 خصم كمية" at bounding box center [1062, 593] width 93 height 44
click at [646, 605] on td "2025-09-15" at bounding box center [612, 594] width 154 height 77
click at [699, 587] on td "[DATE]" at bounding box center [765, 594] width 153 height 77
click at [191, 587] on link "تعديل" at bounding box center [202, 587] width 61 height 32
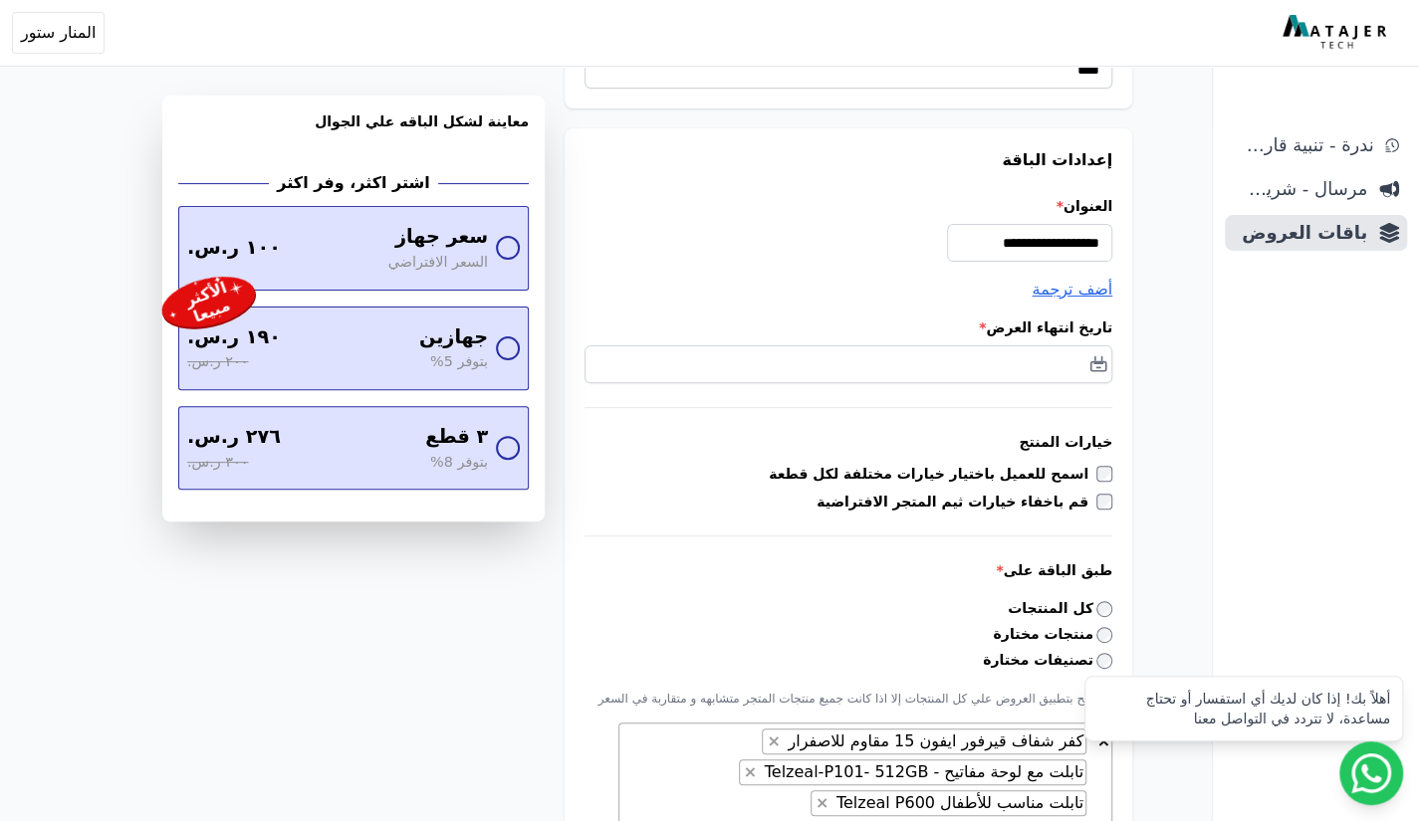
scroll to position [132, 0]
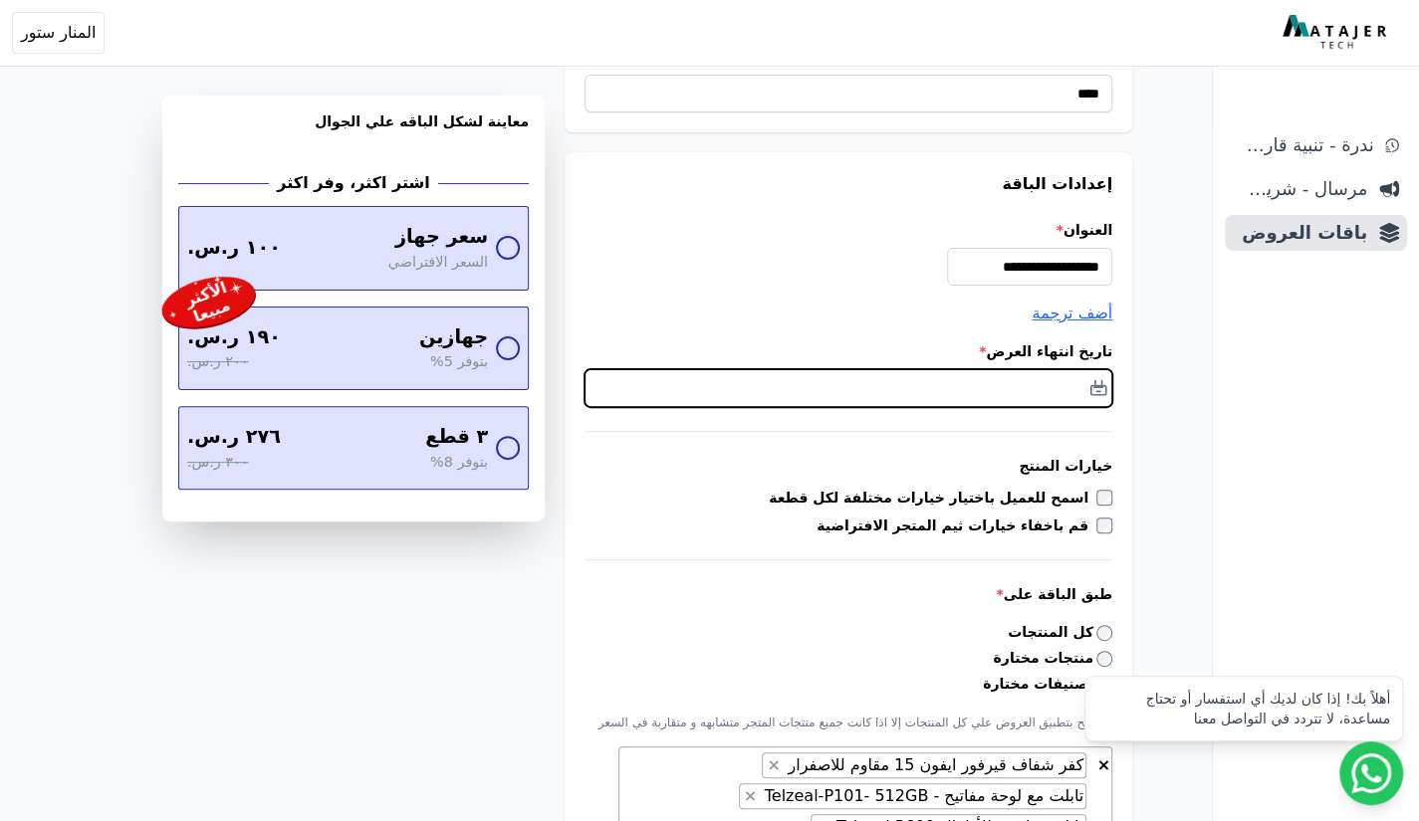
click at [1030, 391] on input "text" at bounding box center [848, 388] width 528 height 38
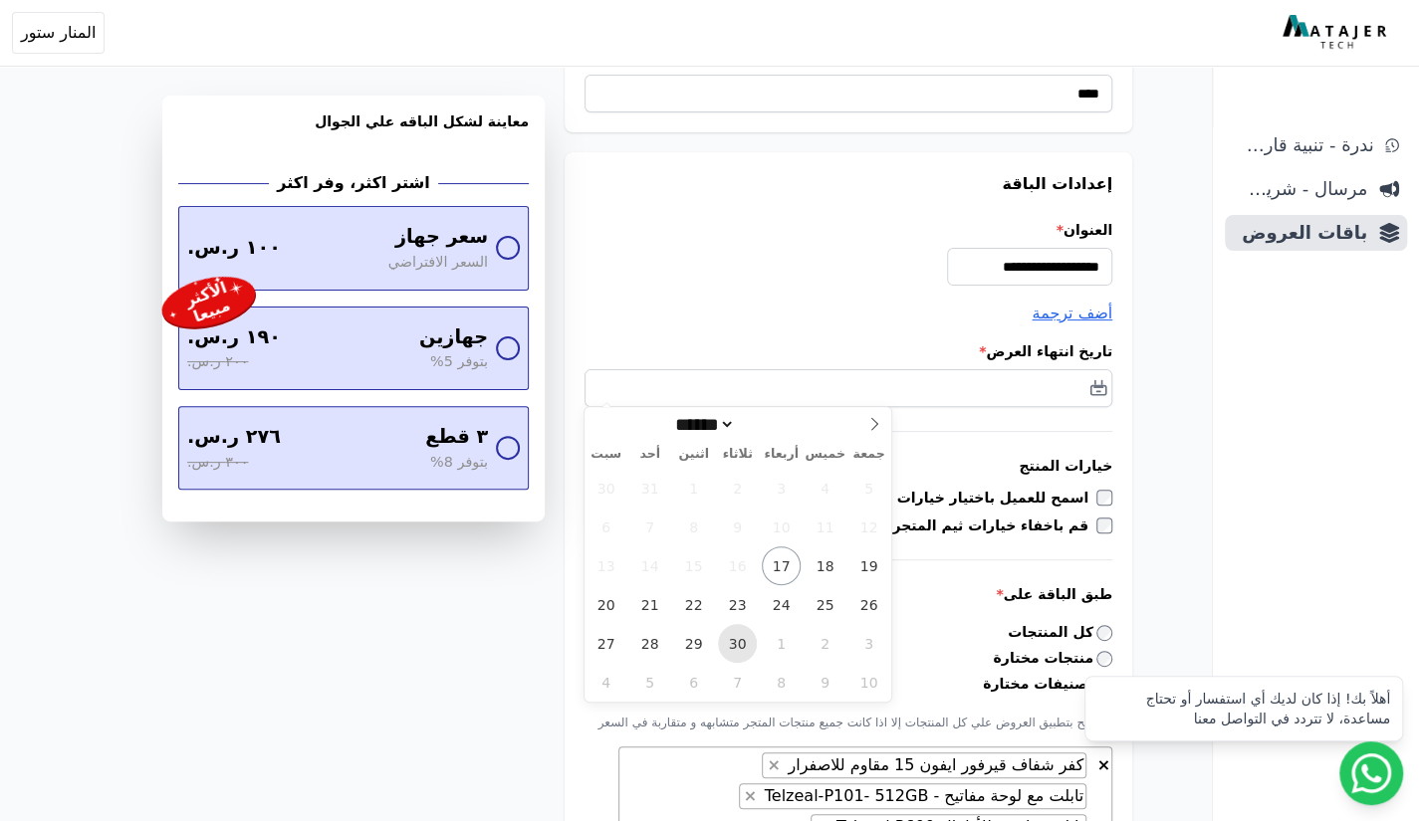
click at [745, 656] on span "30" at bounding box center [737, 643] width 39 height 39
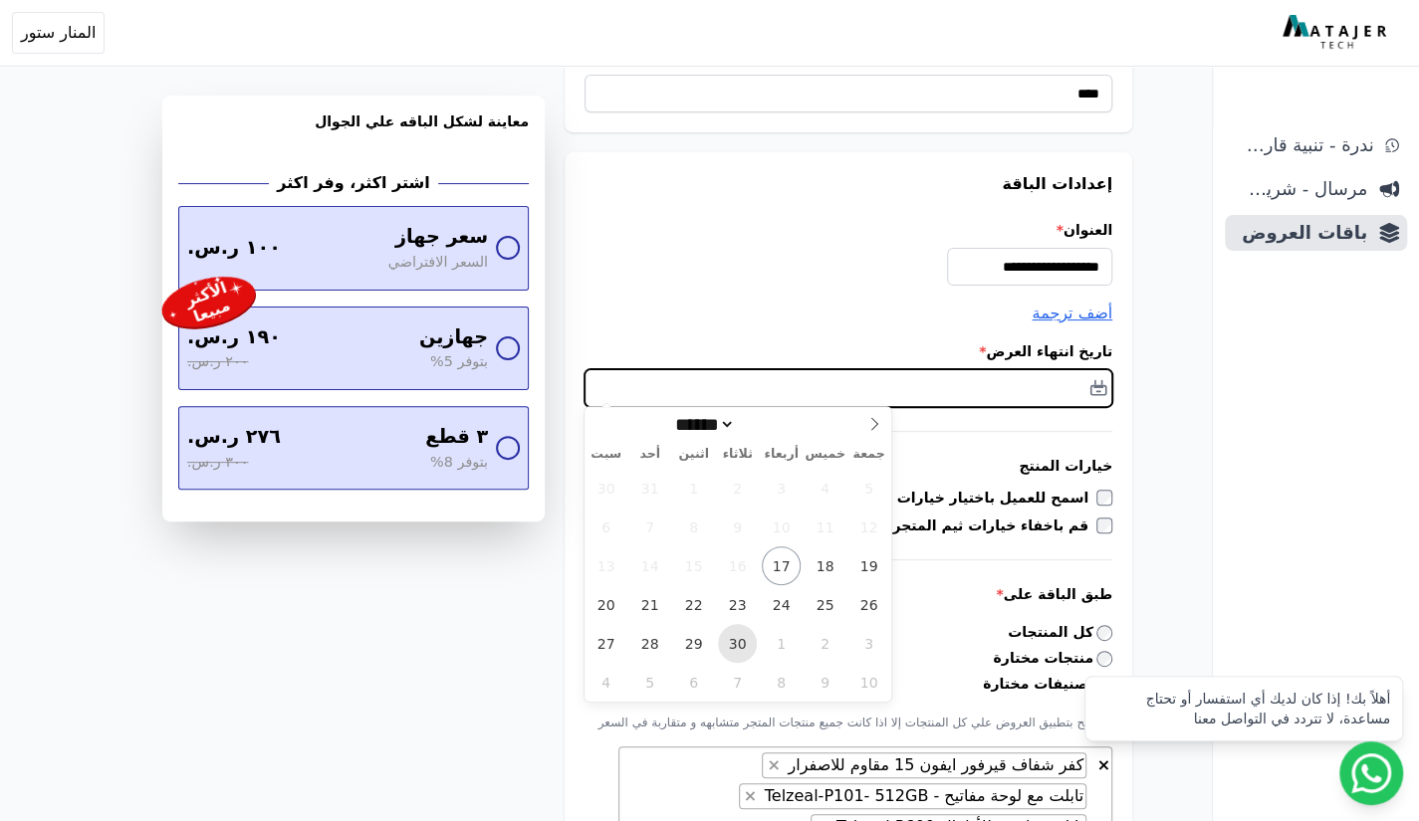
type input "**********"
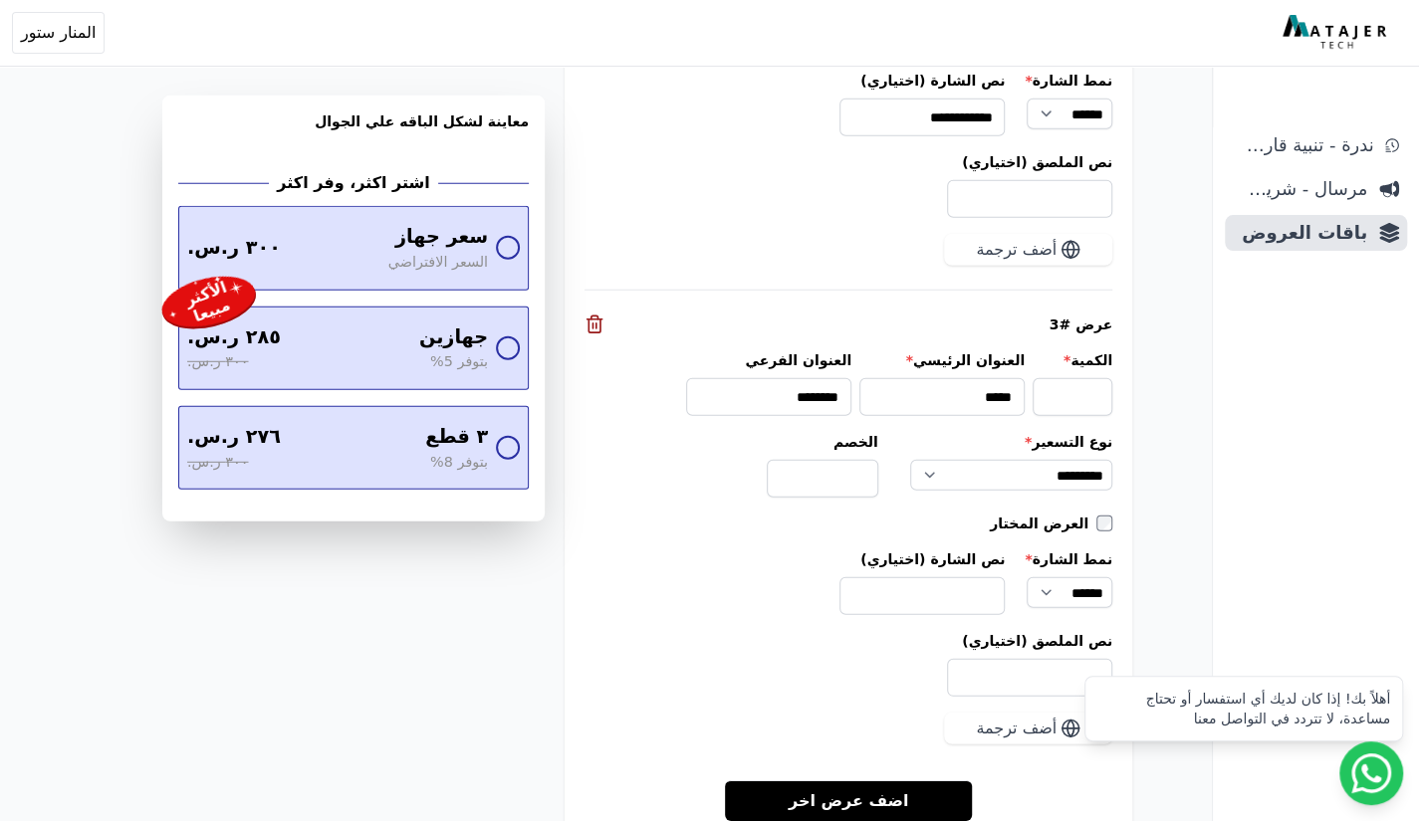
scroll to position [3100, 0]
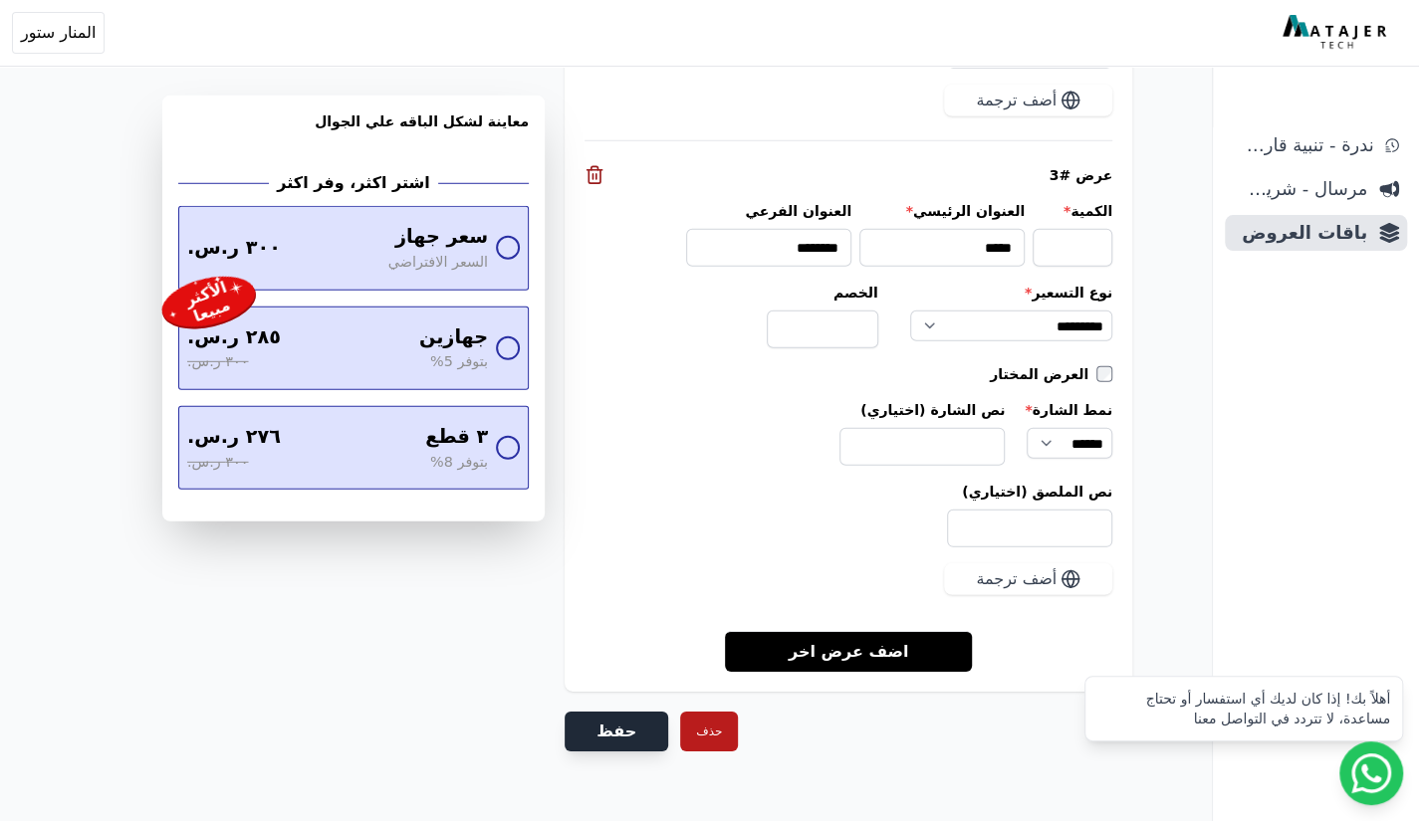
click at [623, 712] on button "حفظ" at bounding box center [617, 732] width 104 height 40
